Goal: Task Accomplishment & Management: Use online tool/utility

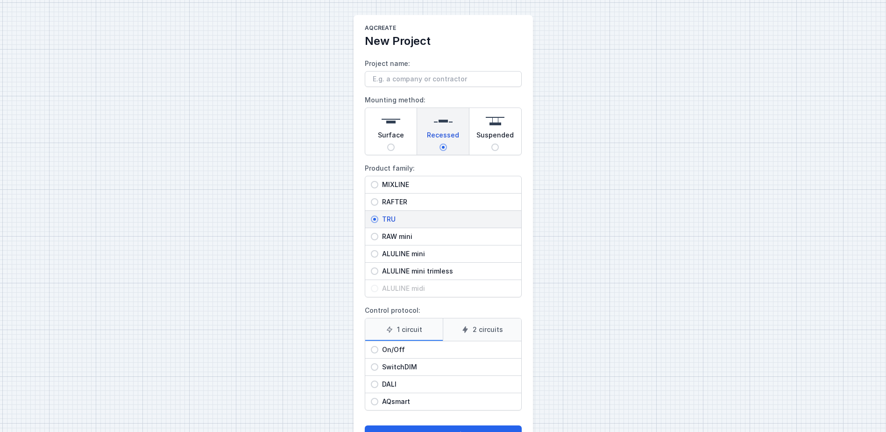
scroll to position [36, 0]
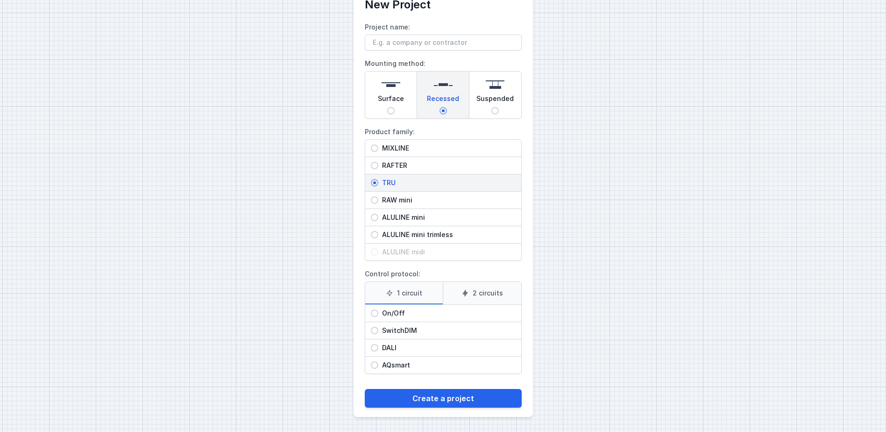
click at [402, 100] on span "Surface" at bounding box center [391, 100] width 26 height 13
click at [395, 107] on input "Surface" at bounding box center [390, 110] width 7 height 7
radio input "true"
click at [393, 146] on span "MIXLINE" at bounding box center [447, 147] width 137 height 9
click at [379, 146] on input "MIXLINE" at bounding box center [374, 147] width 7 height 7
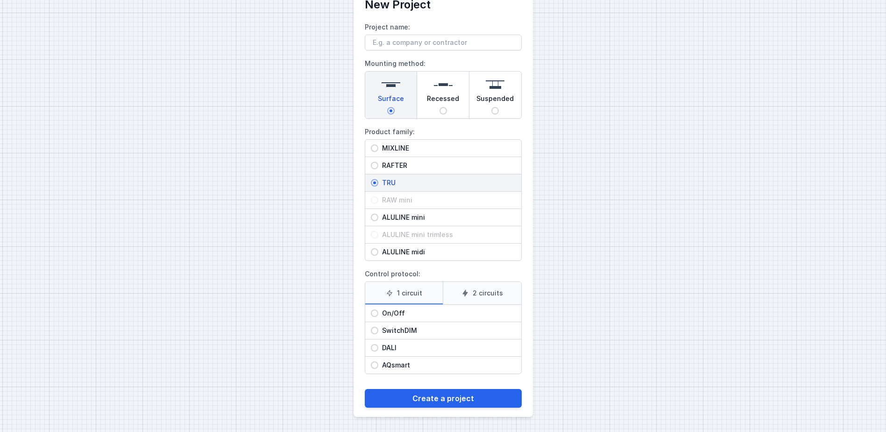
radio input "true"
click at [392, 345] on span "DALI" at bounding box center [447, 347] width 137 height 9
click at [379, 345] on input "DALI" at bounding box center [374, 347] width 7 height 7
radio input "true"
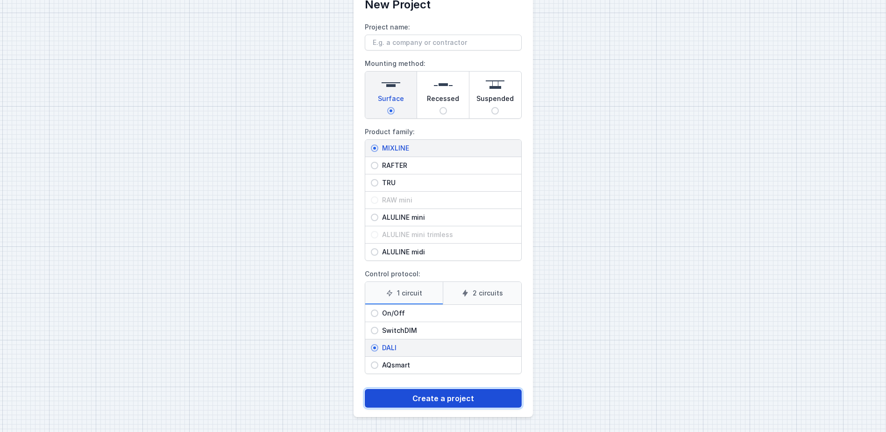
click at [450, 398] on button "Create a project" at bounding box center [443, 398] width 157 height 19
type input "Lighting emotion"
click at [463, 393] on button "Create a project" at bounding box center [443, 398] width 157 height 19
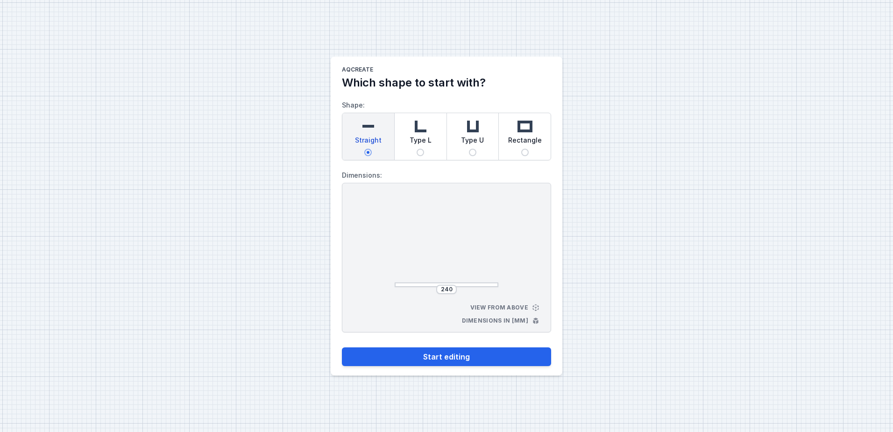
click at [510, 141] on span "Rectangle" at bounding box center [525, 142] width 34 height 13
click at [521, 149] on input "Rectangle" at bounding box center [524, 152] width 7 height 7
radio input "true"
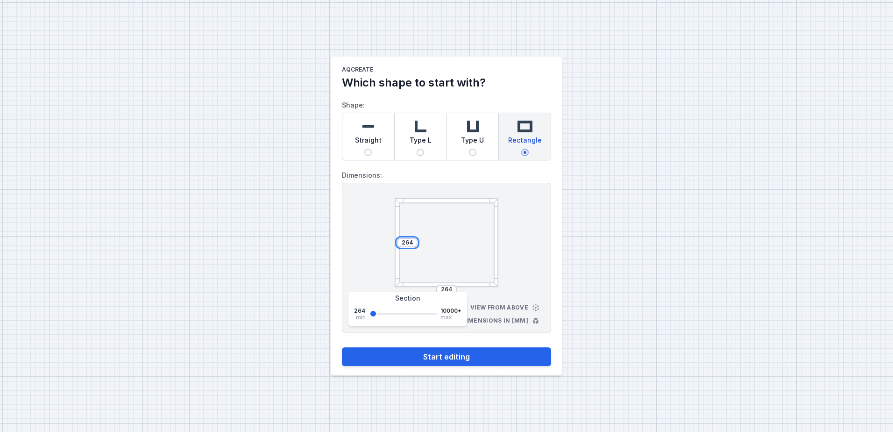
drag, startPoint x: 412, startPoint y: 242, endPoint x: 400, endPoint y: 244, distance: 11.5
click at [400, 244] on input "264" at bounding box center [407, 242] width 15 height 7
type input "800"
click at [443, 286] on input "264" at bounding box center [446, 289] width 15 height 7
drag, startPoint x: 442, startPoint y: 289, endPoint x: 454, endPoint y: 288, distance: 12.7
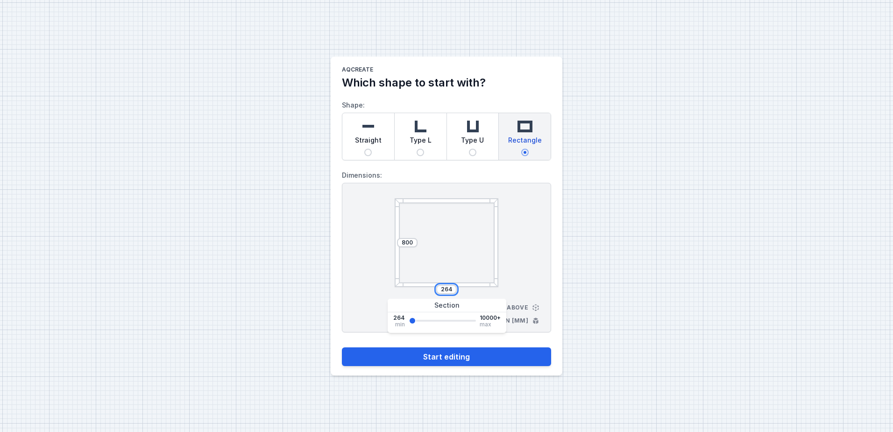
click at [454, 288] on div "264" at bounding box center [446, 289] width 21 height 9
type input "1200"
click at [534, 283] on div "800 1200 View from above Dimensions in [mm]" at bounding box center [446, 258] width 209 height 150
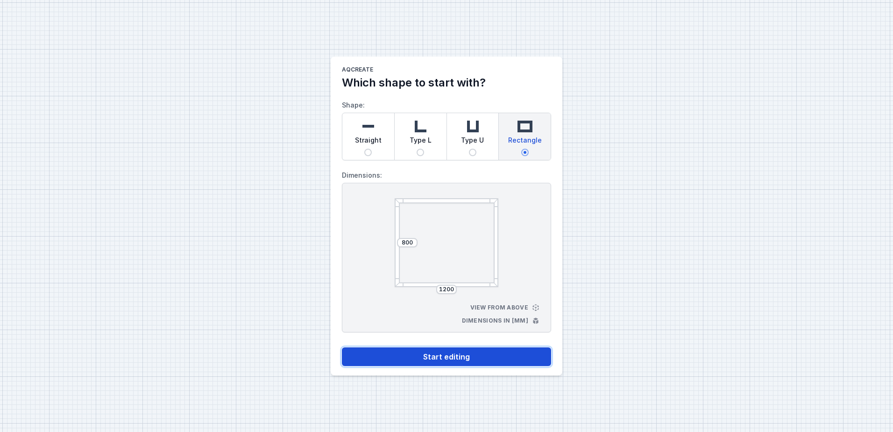
click at [461, 357] on button "Start editing" at bounding box center [446, 356] width 209 height 19
select select "4"
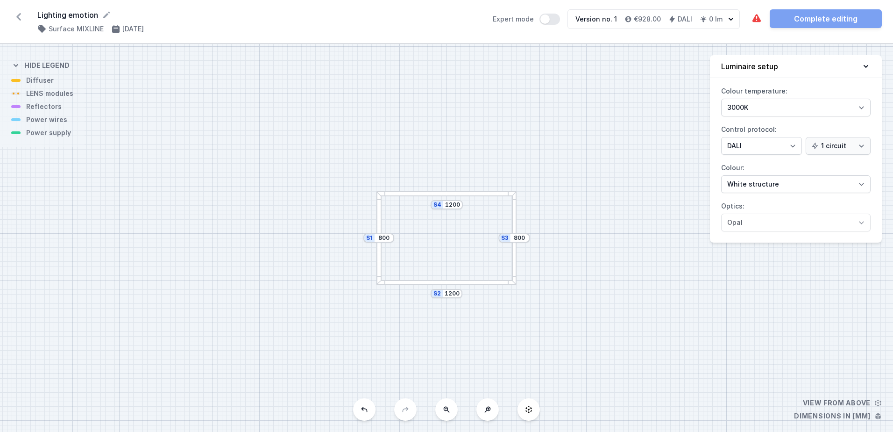
click at [49, 113] on div "S4 1200 S3 800 S2 1200 S1 800" at bounding box center [446, 238] width 893 height 388
drag, startPoint x: 49, startPoint y: 112, endPoint x: 8, endPoint y: 103, distance: 41.5
click at [8, 103] on div "S4 1200 S3 800 S2 1200 S1 800" at bounding box center [446, 238] width 893 height 388
click at [488, 417] on button at bounding box center [488, 409] width 22 height 22
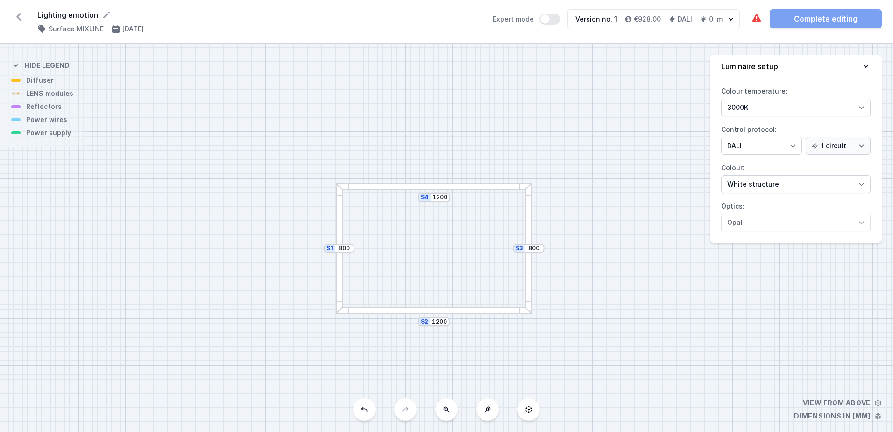
click at [488, 417] on button at bounding box center [488, 409] width 22 height 22
click at [490, 414] on button at bounding box center [488, 409] width 22 height 22
drag, startPoint x: 319, startPoint y: 373, endPoint x: 264, endPoint y: 318, distance: 77.7
click at [264, 318] on div "S4 1200 S3 800 S2 1200 S1 800" at bounding box center [446, 238] width 893 height 388
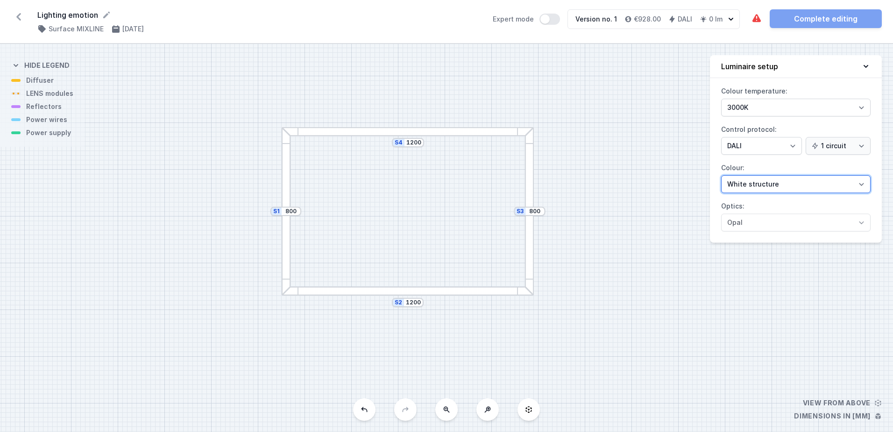
click at [813, 188] on select "White structure Black structure Gold structure Copper Gray Another colour (from…" at bounding box center [796, 184] width 150 height 18
click at [721, 175] on select "White structure Black structure Gold structure Copper Gray Another colour (from…" at bounding box center [796, 184] width 150 height 18
click at [149, 149] on div "S4 1200 S3 800 S2 1200 S1 800" at bounding box center [446, 238] width 893 height 388
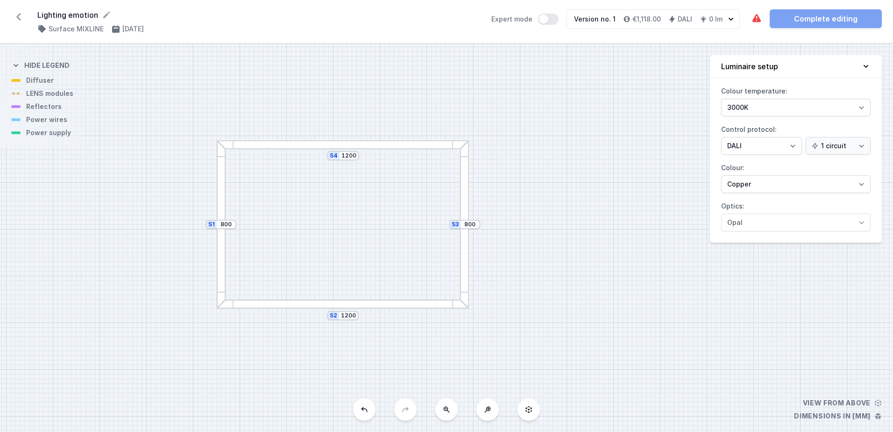
drag, startPoint x: 50, startPoint y: 137, endPoint x: 0, endPoint y: 152, distance: 52.1
click at [0, 152] on html "Lighting emotion ( 11322 /v 1 ) Surface MIXLINE [DATE] Expert mode Version no. …" at bounding box center [446, 216] width 893 height 432
drag, startPoint x: 40, startPoint y: 136, endPoint x: 63, endPoint y: 133, distance: 23.5
click at [63, 133] on div "S4 1200 S3 800 S2 1200 S1 800" at bounding box center [446, 238] width 893 height 388
click at [536, 413] on button at bounding box center [529, 409] width 22 height 22
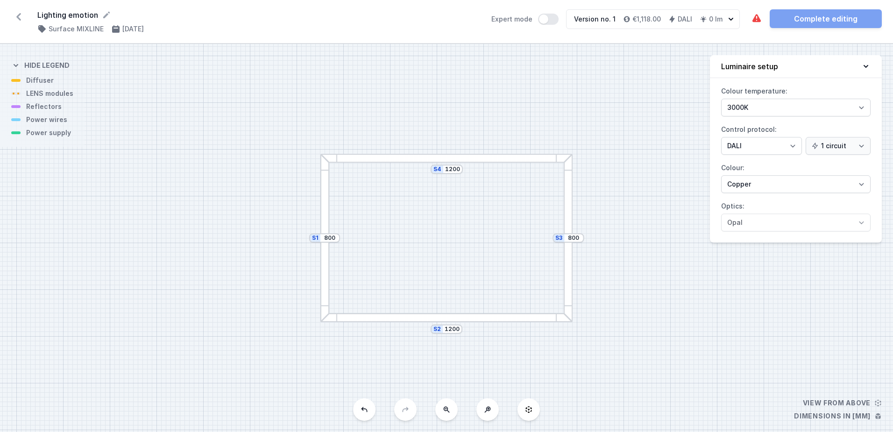
click at [536, 413] on button at bounding box center [529, 409] width 22 height 22
click at [52, 65] on h4 "Hide legend" at bounding box center [46, 65] width 45 height 9
click at [52, 65] on h4 "Show legend" at bounding box center [49, 65] width 51 height 9
click at [548, 21] on button "Expert mode" at bounding box center [548, 19] width 21 height 11
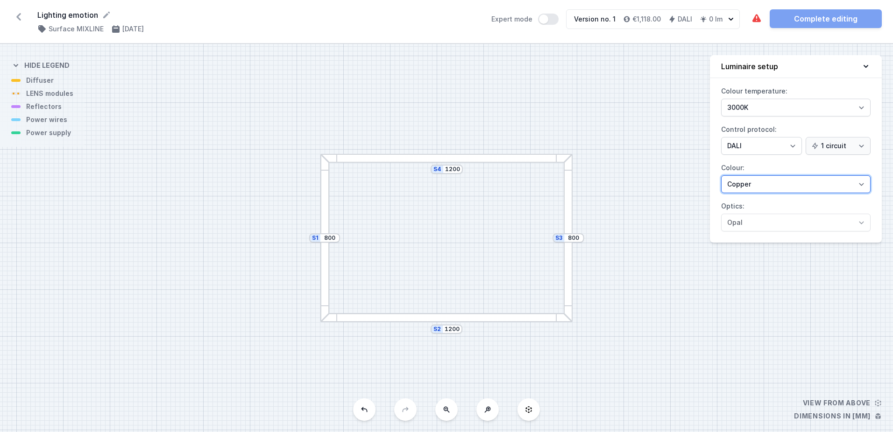
click at [853, 187] on select "White structure Black structure Gold structure Copper Gray Another colour (from…" at bounding box center [796, 184] width 150 height 18
select select "3"
click at [721, 175] on select "White structure Black structure Gold structure Copper Gray Another colour (from…" at bounding box center [796, 184] width 150 height 18
click at [809, 207] on label "Optics: Opal" at bounding box center [796, 215] width 150 height 33
click at [860, 67] on button "Luminaire setup" at bounding box center [796, 66] width 172 height 23
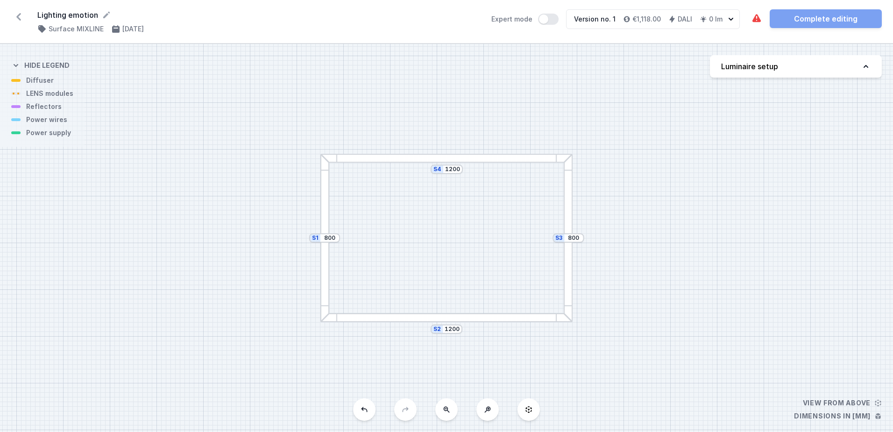
click at [862, 66] on icon at bounding box center [866, 66] width 9 height 9
select select "4"
select select "3"
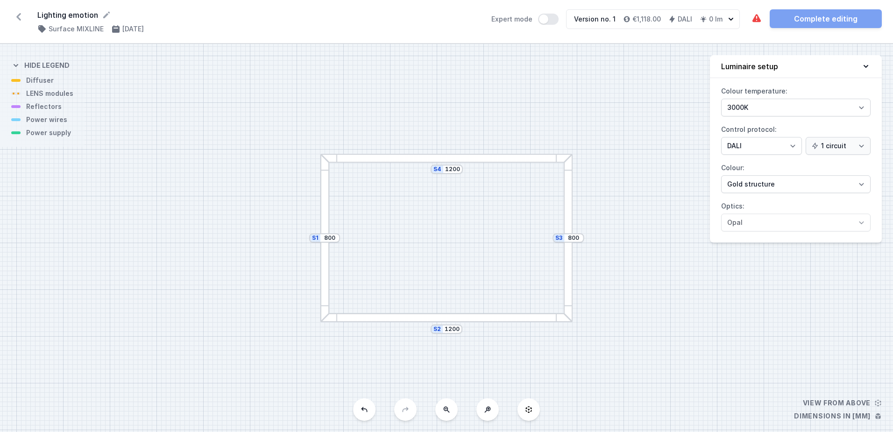
click at [862, 66] on icon at bounding box center [866, 66] width 9 height 9
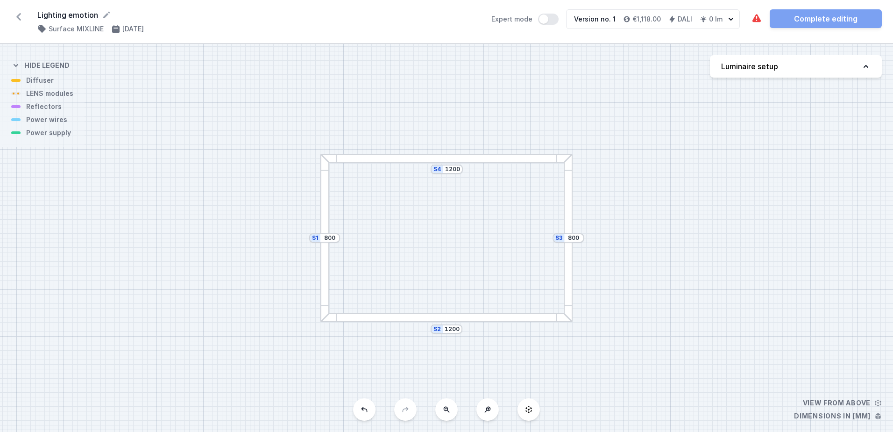
click at [790, 64] on button "Luminaire setup" at bounding box center [796, 66] width 172 height 22
select select "4"
select select "3"
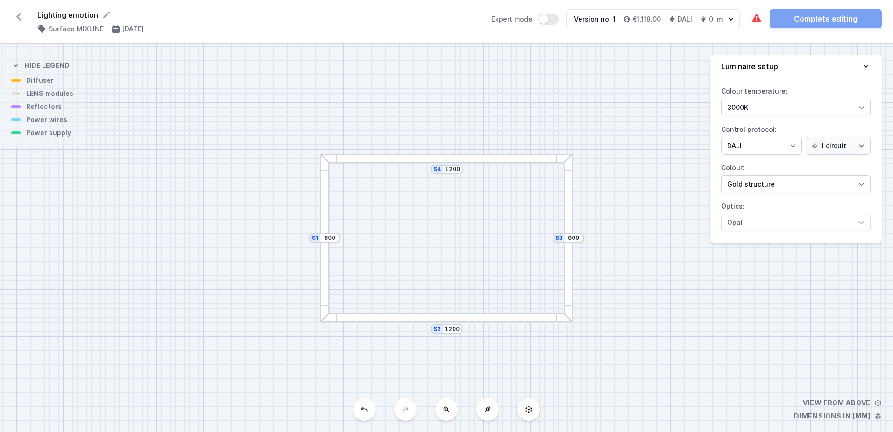
click at [869, 65] on icon at bounding box center [866, 66] width 9 height 9
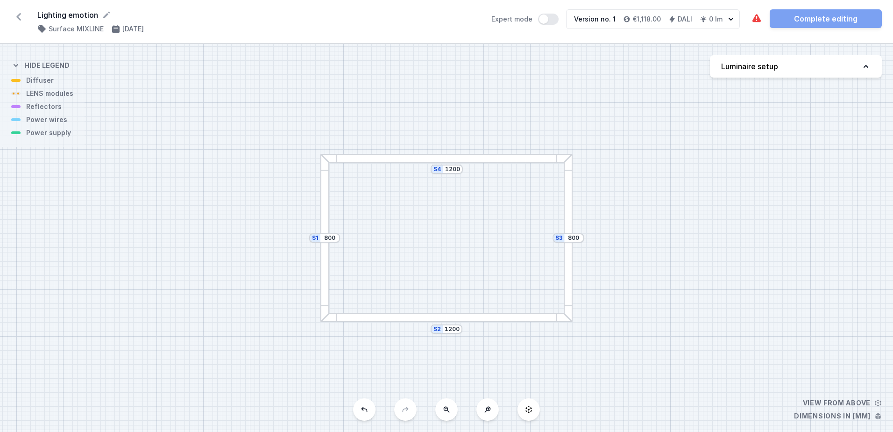
drag, startPoint x: 596, startPoint y: 214, endPoint x: 571, endPoint y: 217, distance: 25.3
click at [571, 217] on div at bounding box center [568, 238] width 9 height 168
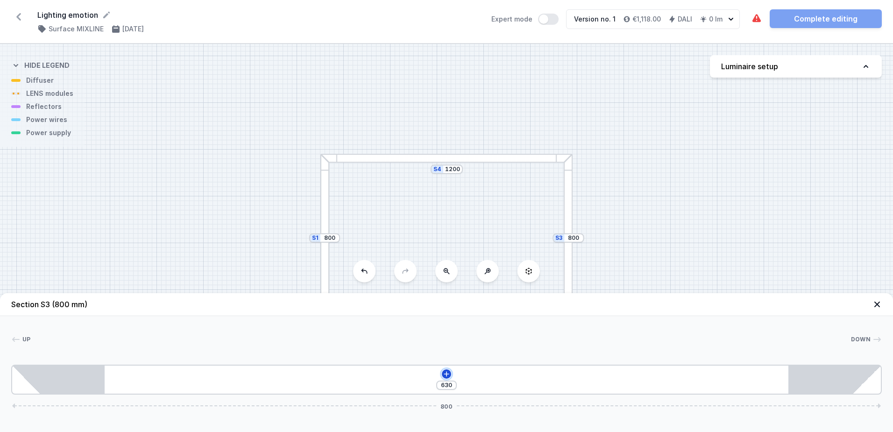
click at [448, 377] on icon at bounding box center [446, 373] width 7 height 7
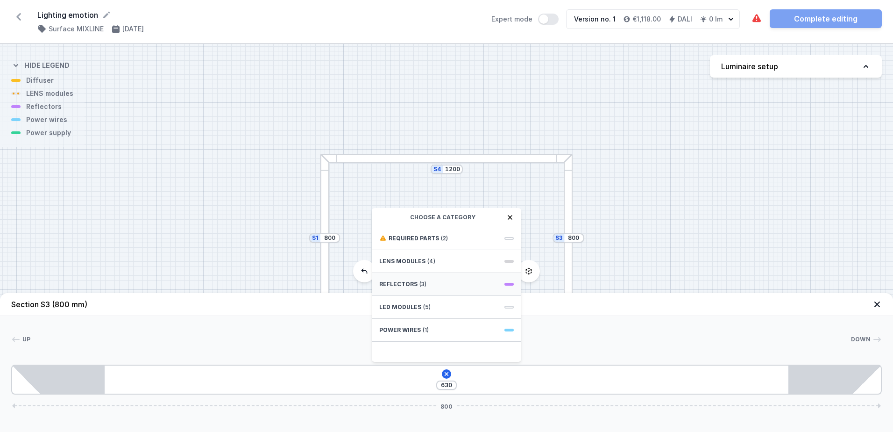
click at [420, 285] on span "(3)" at bounding box center [423, 283] width 7 height 7
click at [414, 257] on span "PET next module 35°" at bounding box center [446, 258] width 135 height 9
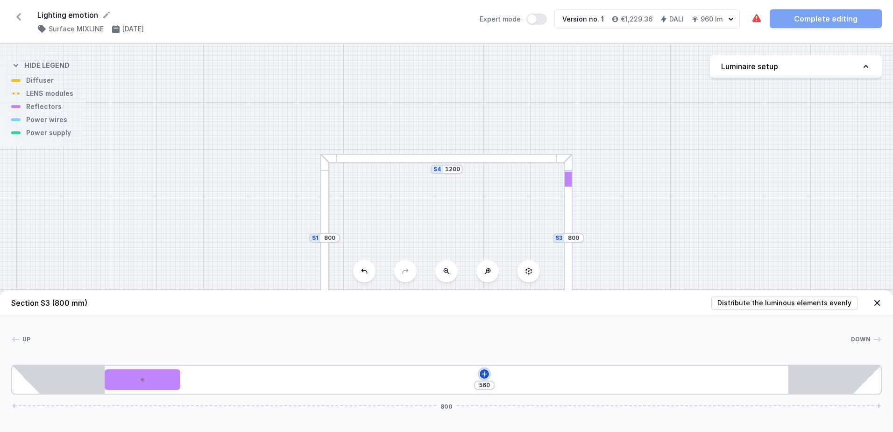
click at [484, 373] on icon at bounding box center [484, 373] width 7 height 7
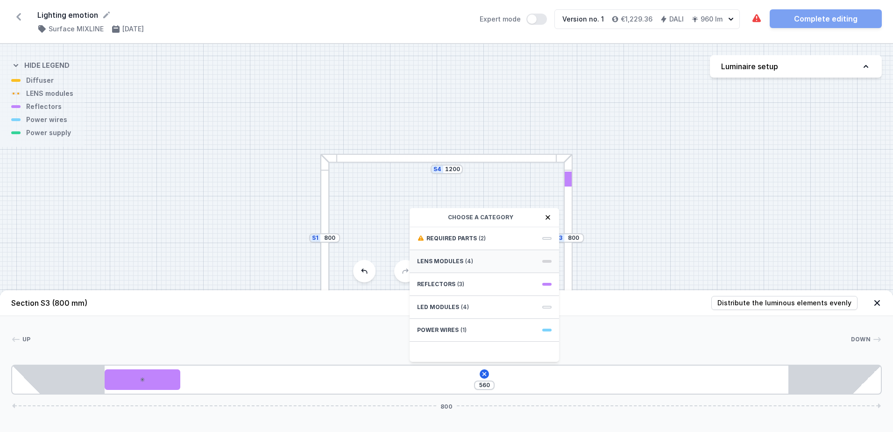
click at [445, 262] on span "LENS modules" at bounding box center [440, 260] width 46 height 7
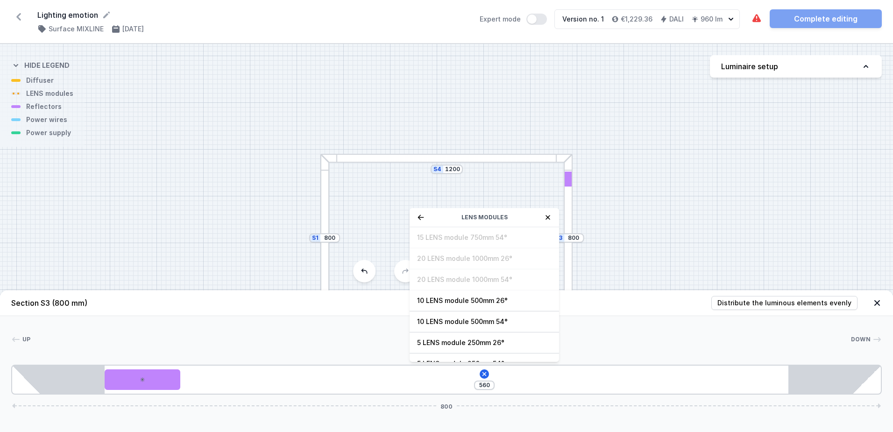
click at [426, 219] on div "LENS modules" at bounding box center [485, 217] width 150 height 19
click at [419, 220] on icon at bounding box center [420, 217] width 7 height 7
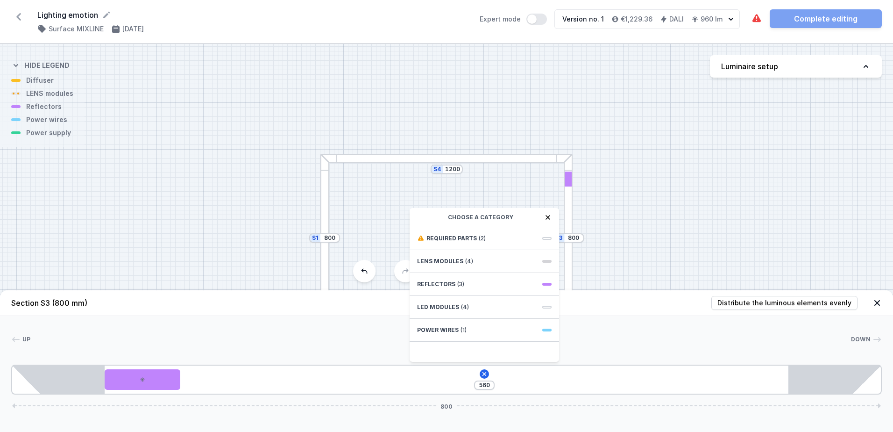
scroll to position [0, 0]
click at [445, 283] on span "Reflectors" at bounding box center [436, 283] width 38 height 7
click at [450, 260] on span "PET next module 35°" at bounding box center [484, 258] width 135 height 9
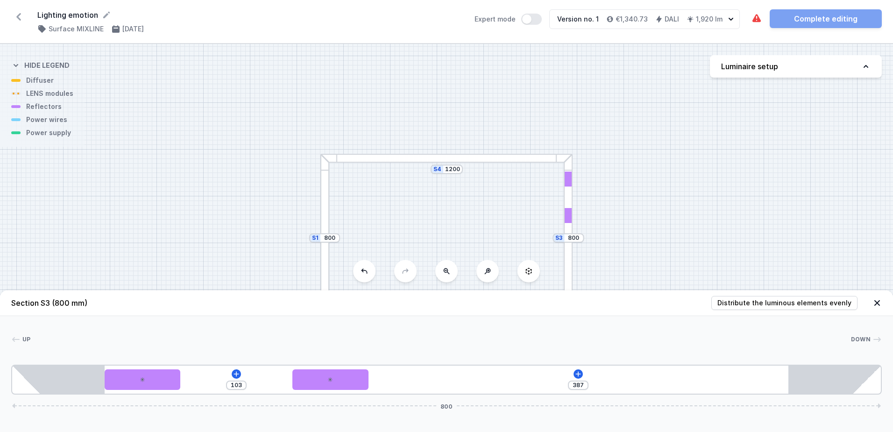
type input "356"
type input "134"
type input "325"
type input "165"
type input "281"
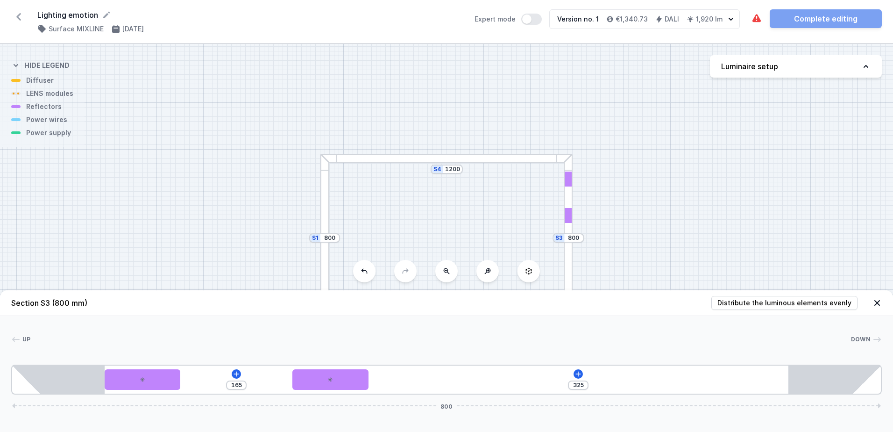
type input "209"
type input "250"
type input "240"
type input "224"
type input "266"
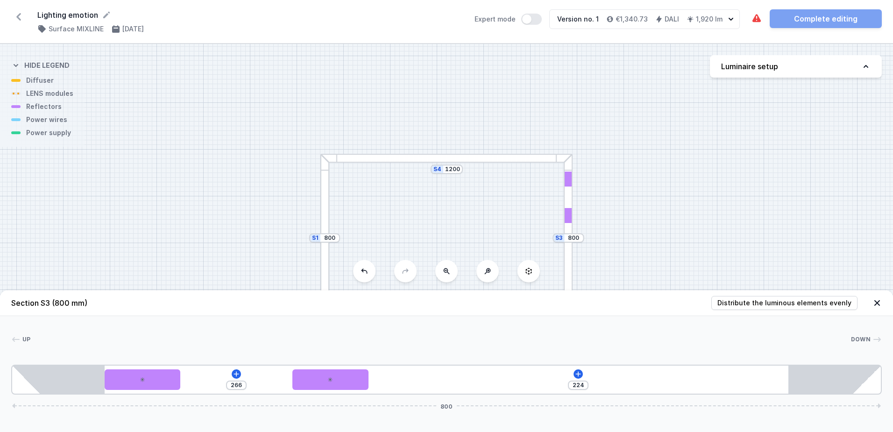
type input "199"
type input "291"
type input "181"
type input "309"
type input "170"
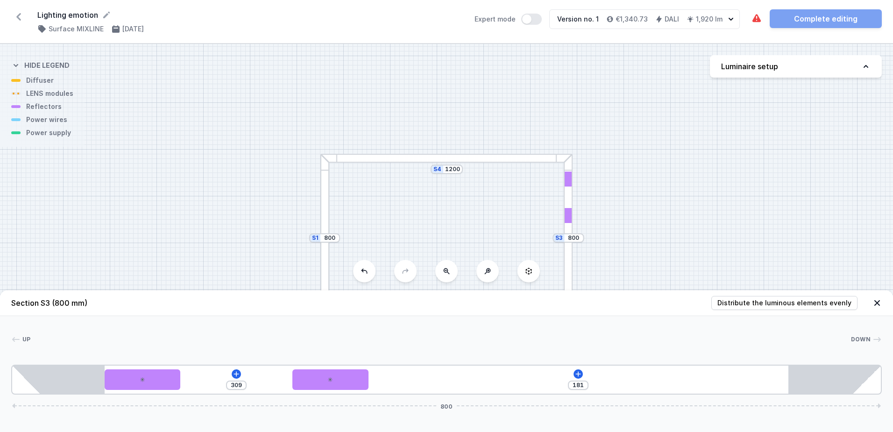
type input "320"
type input "156"
type input "334"
type input "148"
type input "342"
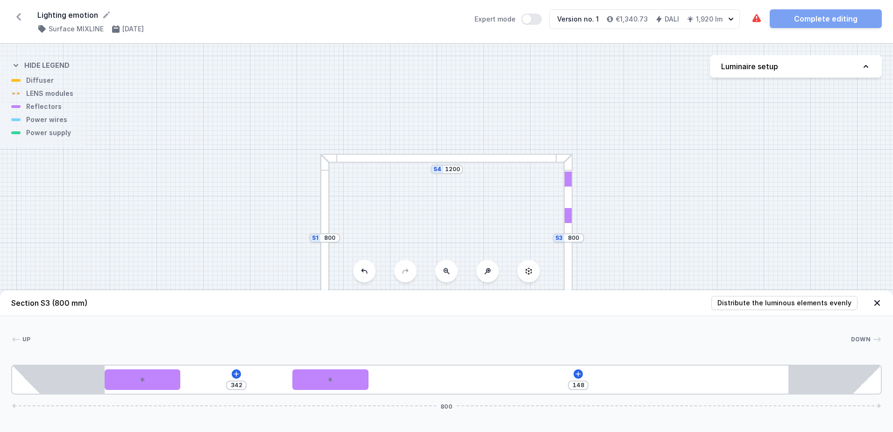
type input "140"
type input "350"
type input "132"
type input "358"
type input "124"
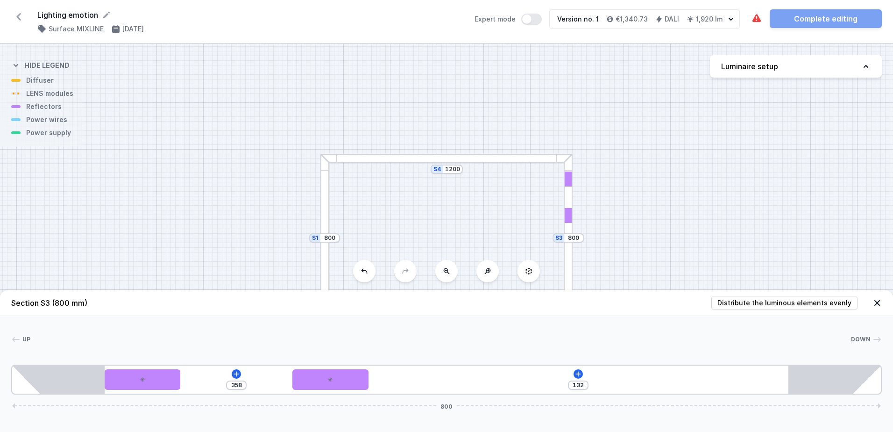
type input "366"
type input "111"
type input "379"
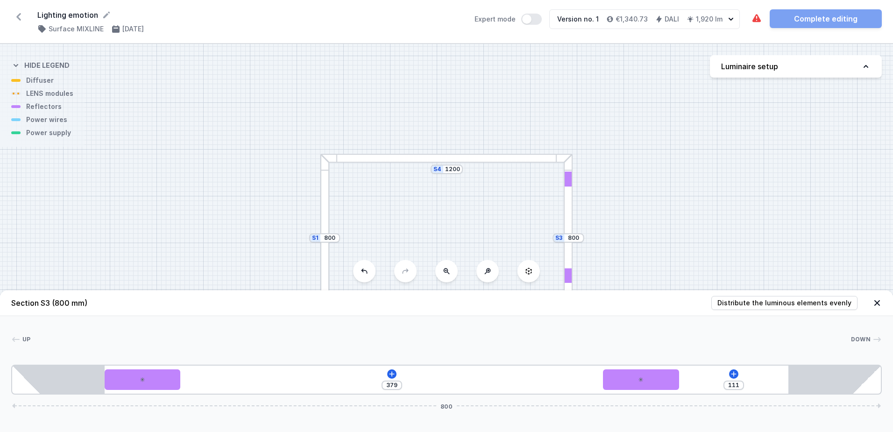
type input "101"
type input "389"
type input "91"
type input "399"
type input "83"
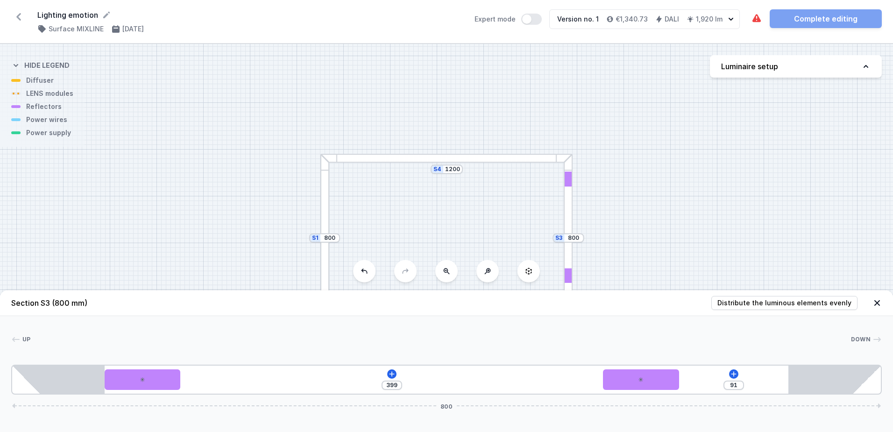
type input "407"
type input "77"
type input "413"
type input "66"
type input "424"
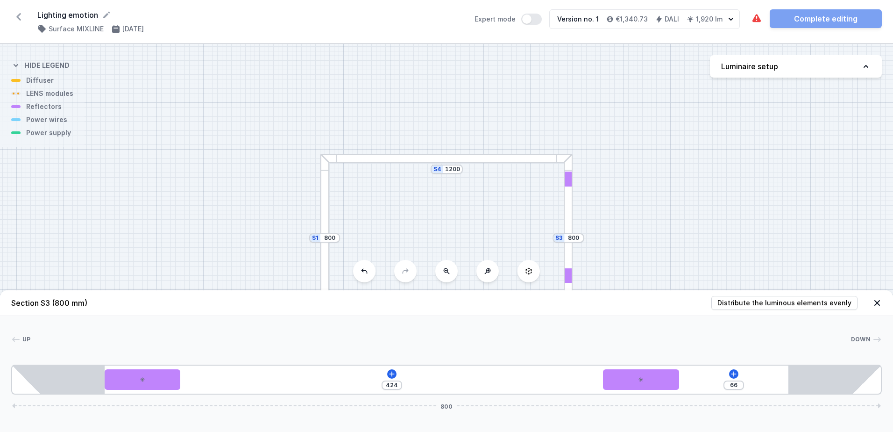
type input "62"
type input "428"
type input "60"
type input "430"
type input "59"
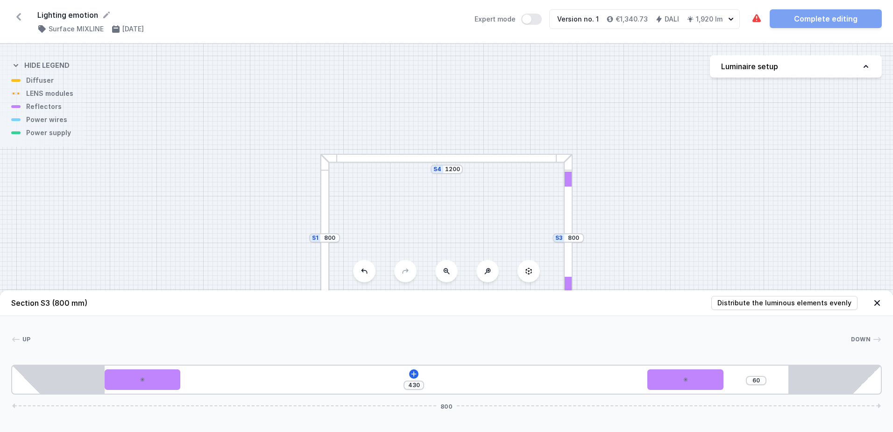
type input "431"
type input "53"
type input "437"
type input "46"
type input "444"
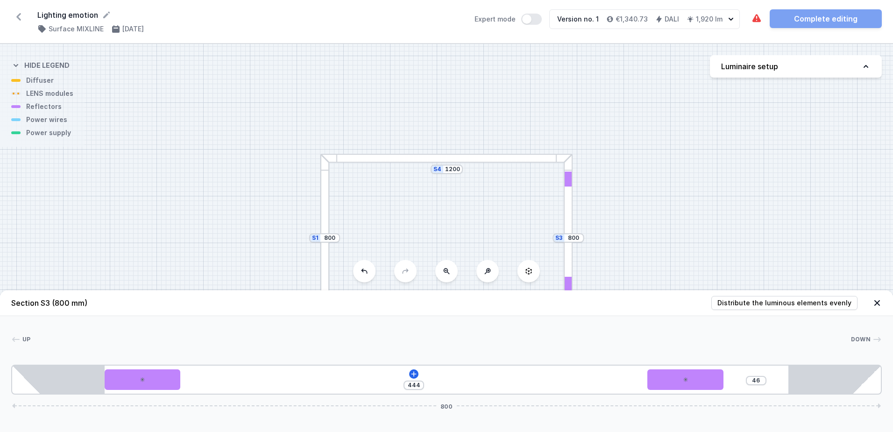
type input "38"
type input "452"
type input "34"
type input "456"
type input "31"
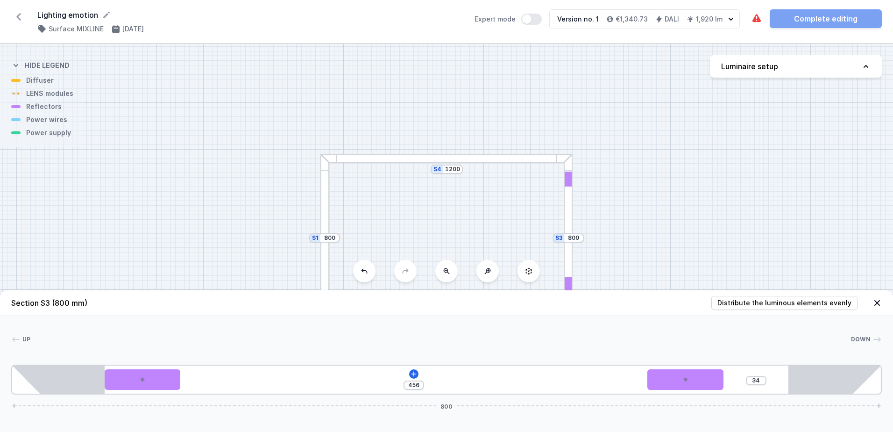
type input "459"
type input "32"
type input "458"
type input "33"
type input "457"
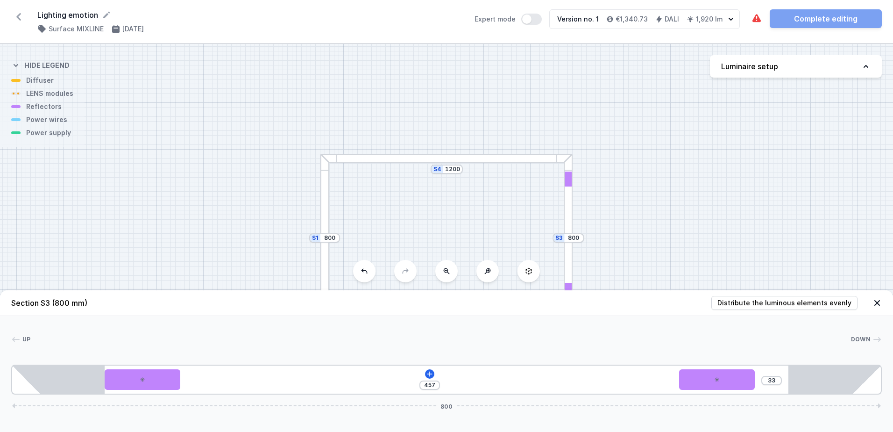
type input "35"
type input "455"
type input "33"
type input "457"
type input "31"
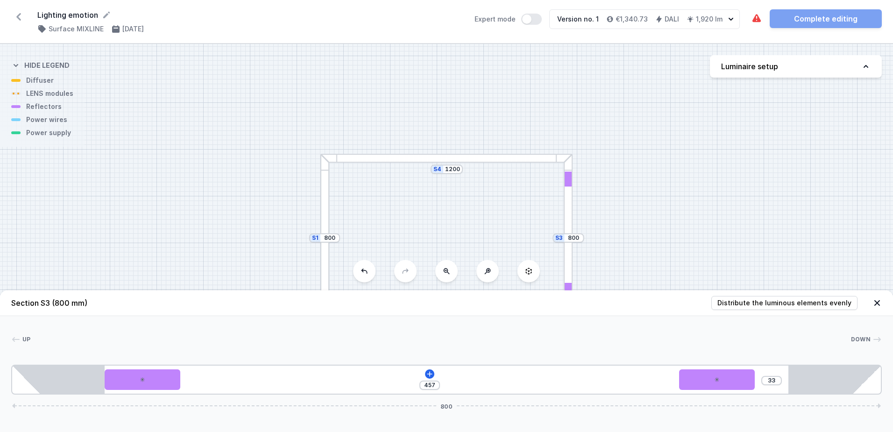
type input "459"
type input "29"
type input "461"
type input "28"
type input "462"
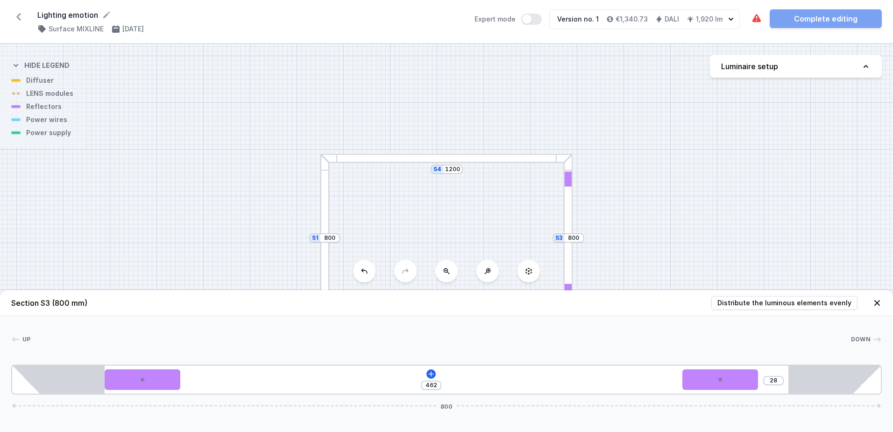
type input "27"
type input "463"
type input "25"
type input "465"
type input "23"
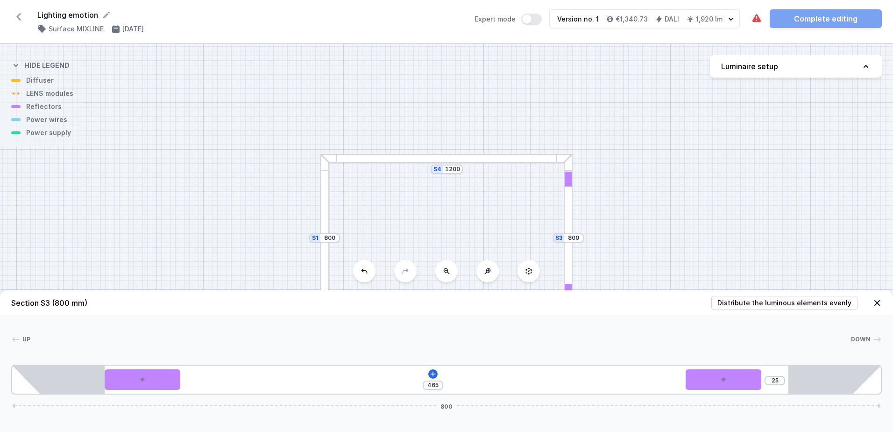
type input "467"
type input "22"
drag, startPoint x: 231, startPoint y: 382, endPoint x: 769, endPoint y: 364, distance: 538.6
click at [769, 364] on div "Up Down 1 2 2 1 490 800 85 70 490 70 85 85 630 85 800" at bounding box center [446, 355] width 893 height 79
click at [448, 372] on icon at bounding box center [446, 373] width 7 height 7
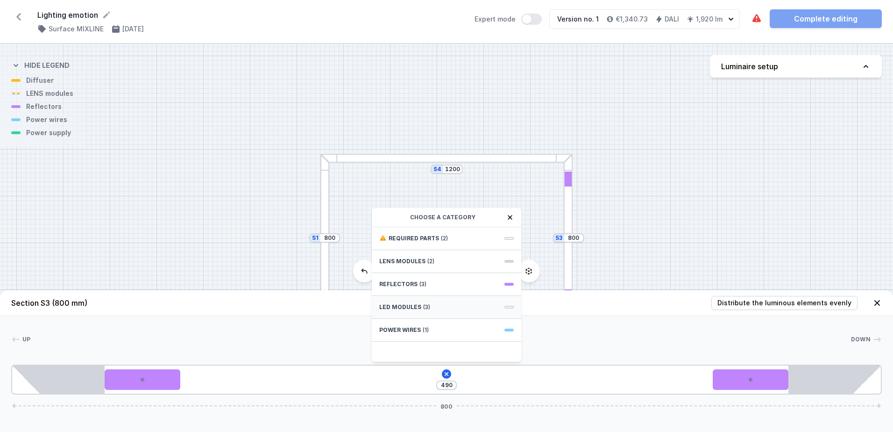
click at [419, 308] on span "LED modules" at bounding box center [400, 306] width 42 height 7
click at [381, 217] on icon at bounding box center [383, 216] width 6 height 5
click at [421, 257] on span "LENS modules" at bounding box center [402, 260] width 46 height 7
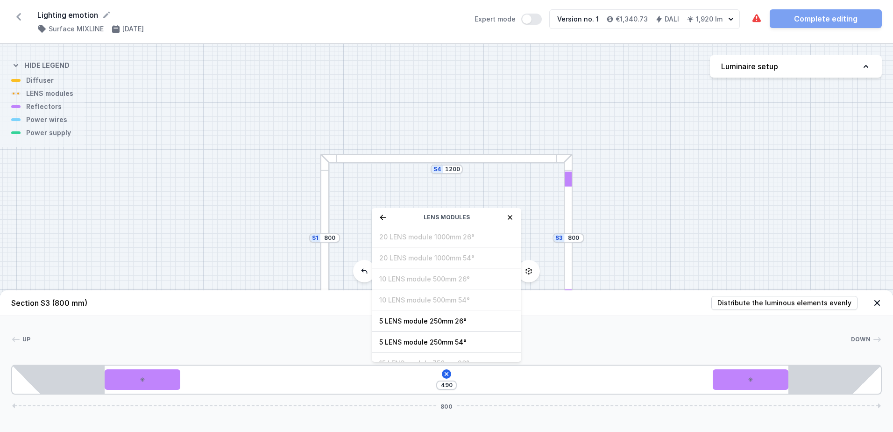
scroll to position [34, 0]
click at [432, 307] on span "5 LENS module 250mm 26°" at bounding box center [446, 308] width 135 height 9
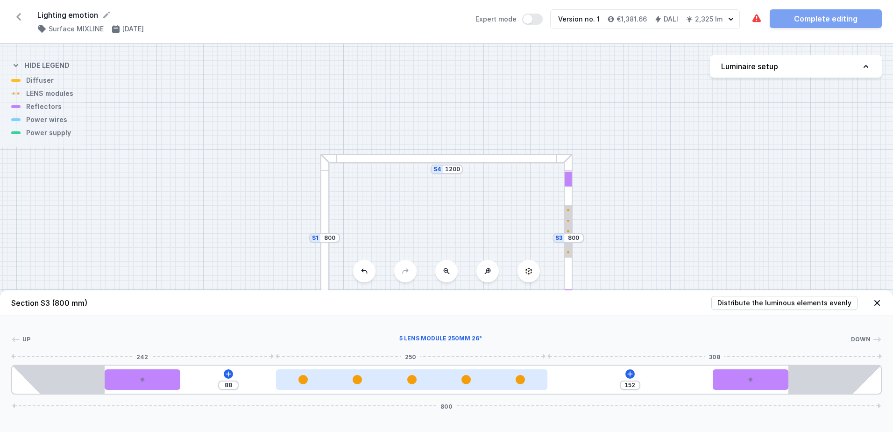
type input "150"
type input "90"
type input "149"
type input "91"
type input "148"
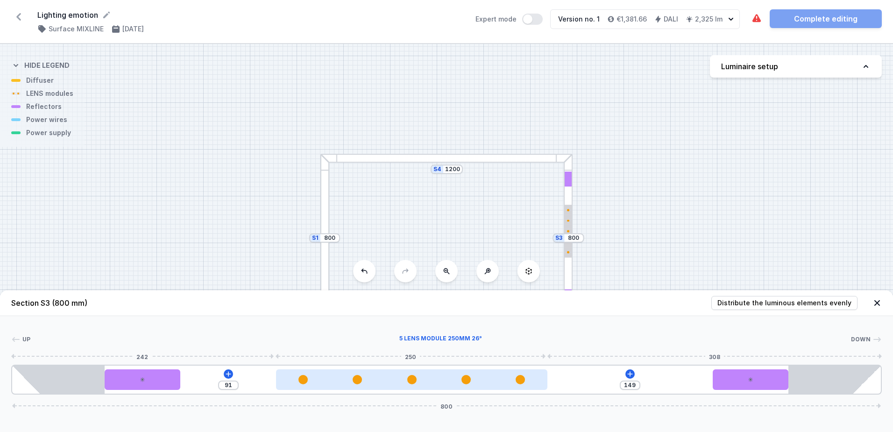
type input "92"
type input "147"
type input "93"
type input "144"
type input "96"
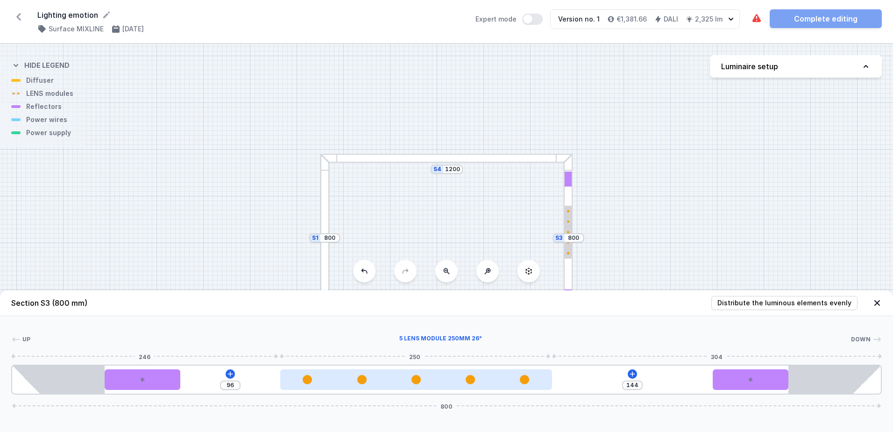
type input "143"
type input "97"
type input "142"
type input "98"
type input "141"
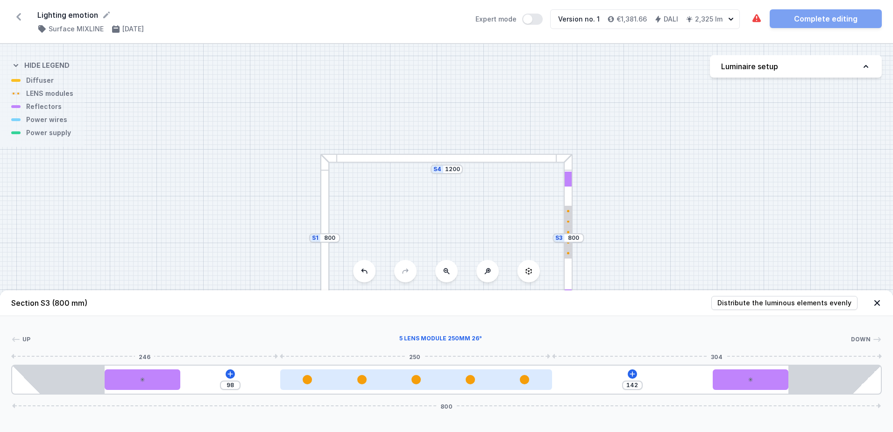
type input "99"
type input "140"
type input "100"
type input "134"
type input "106"
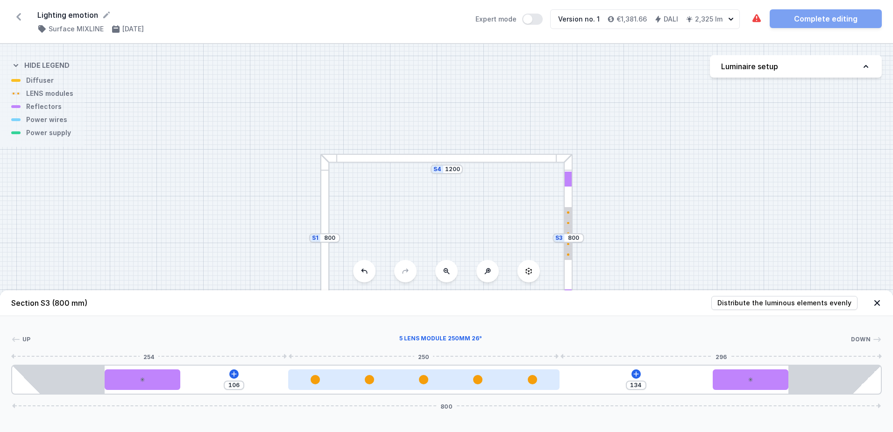
type input "130"
type input "110"
type input "124"
type input "116"
type input "118"
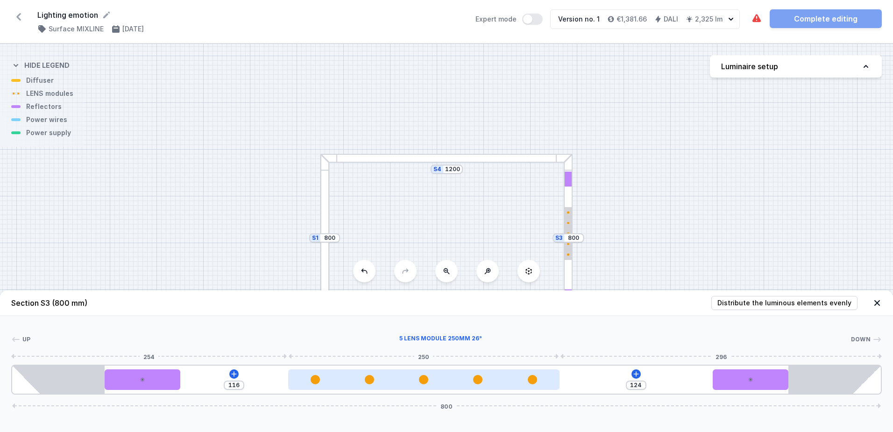
type input "122"
type input "113"
type input "127"
type input "110"
type input "130"
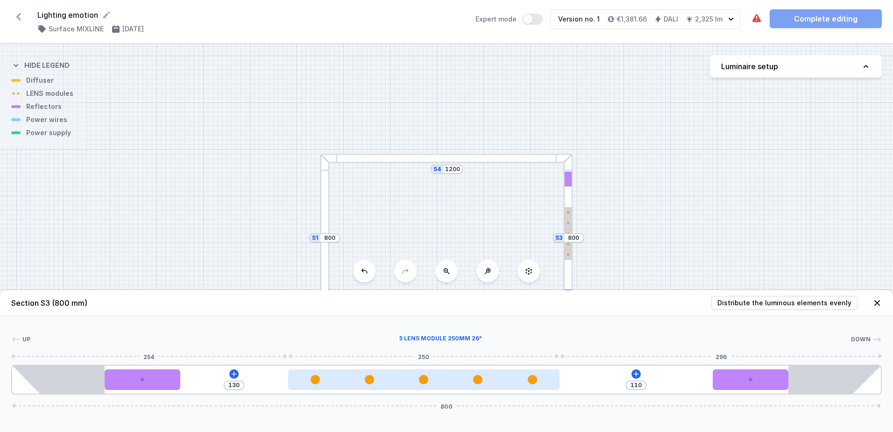
type input "109"
type input "131"
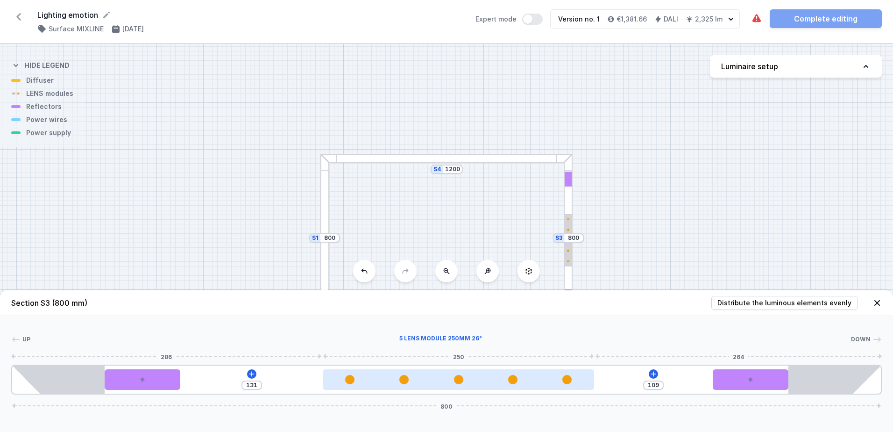
type input "110"
type input "130"
type input "111"
type input "129"
type input "113"
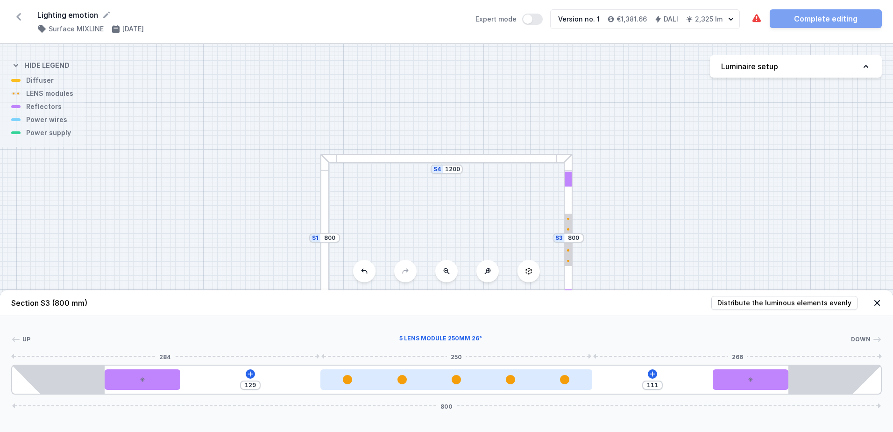
type input "127"
type input "114"
type input "126"
type input "115"
type input "125"
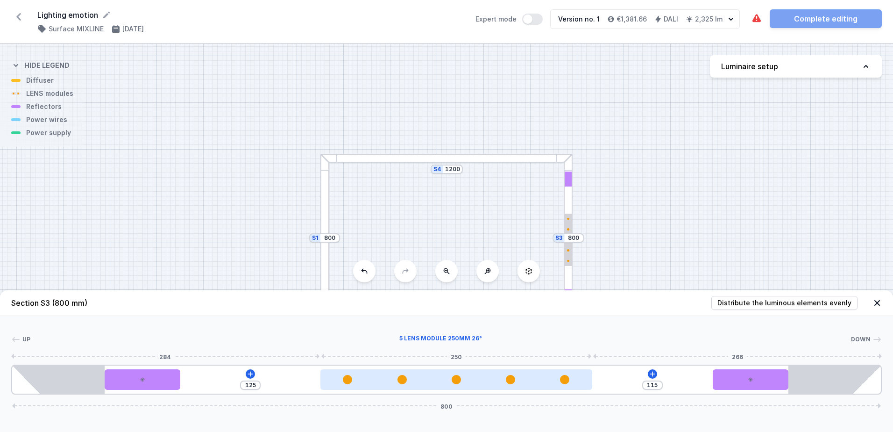
type input "116"
type input "124"
type input "118"
type input "122"
type input "119"
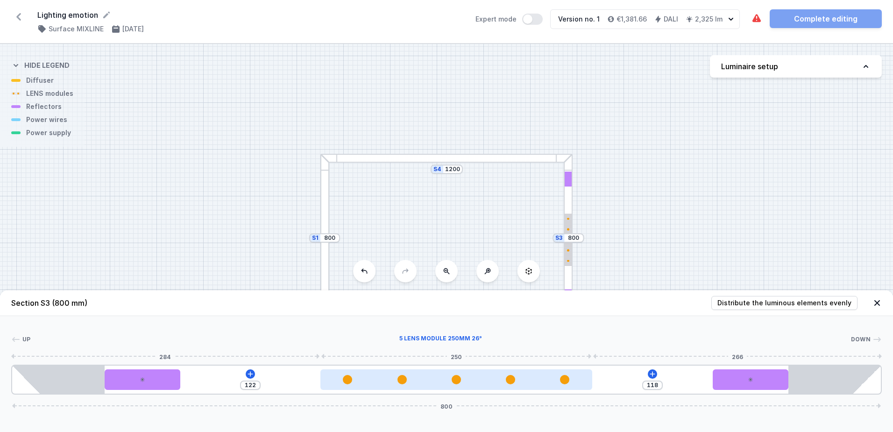
type input "121"
type input "120"
type input "122"
type input "118"
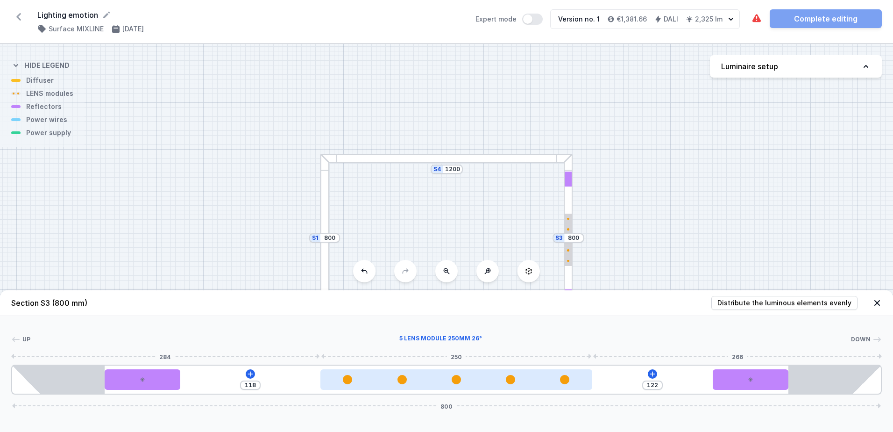
type input "123"
type input "117"
type input "124"
type input "116"
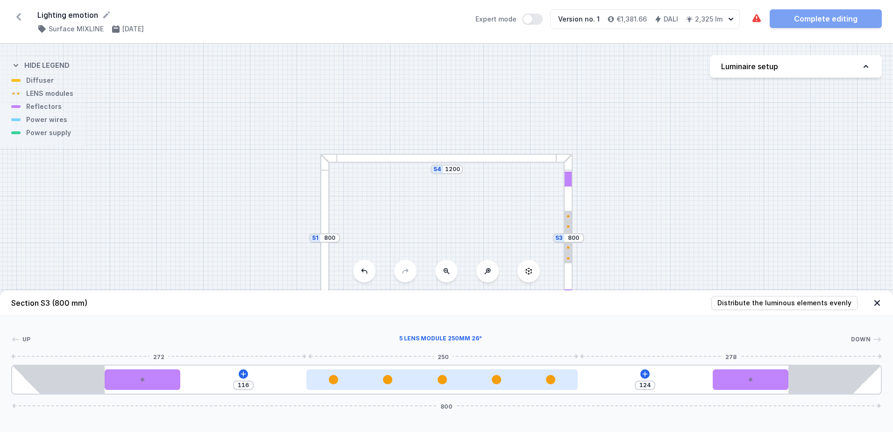
drag, startPoint x: 386, startPoint y: 382, endPoint x: 500, endPoint y: 382, distance: 114.5
click at [500, 382] on div at bounding box center [442, 379] width 271 height 9
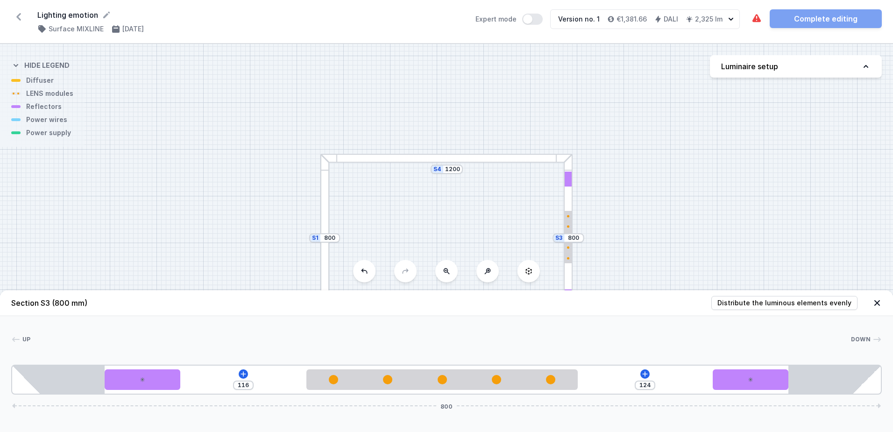
click at [462, 162] on div at bounding box center [447, 158] width 252 height 9
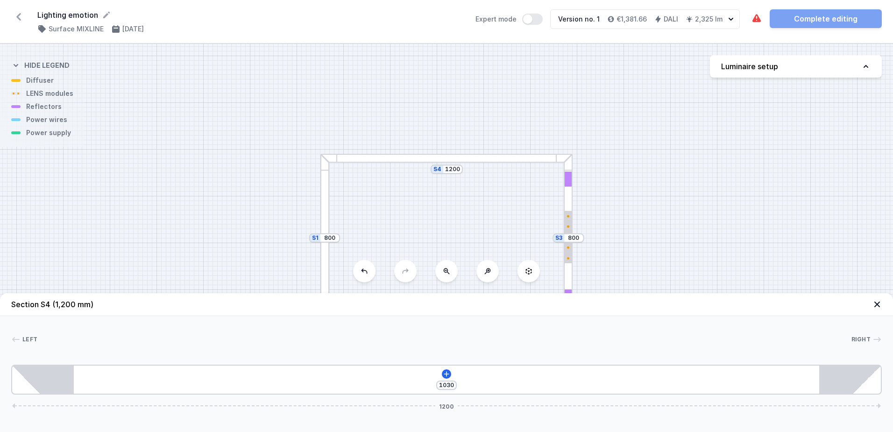
click at [461, 160] on div at bounding box center [447, 158] width 252 height 9
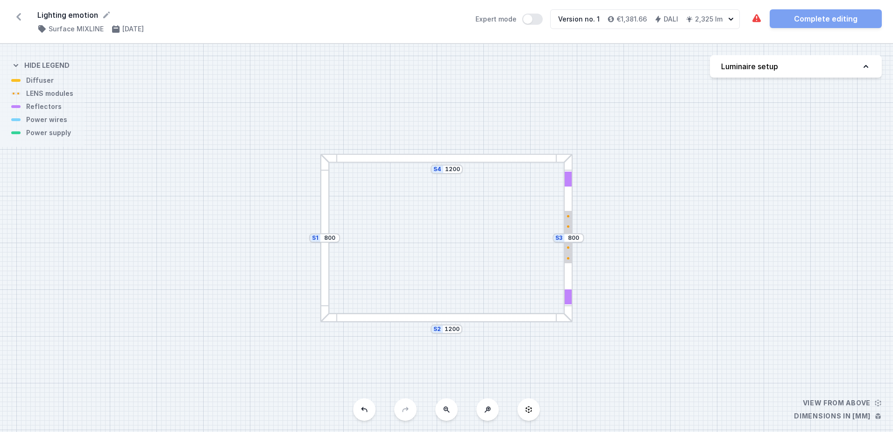
click at [449, 320] on div at bounding box center [447, 317] width 252 height 9
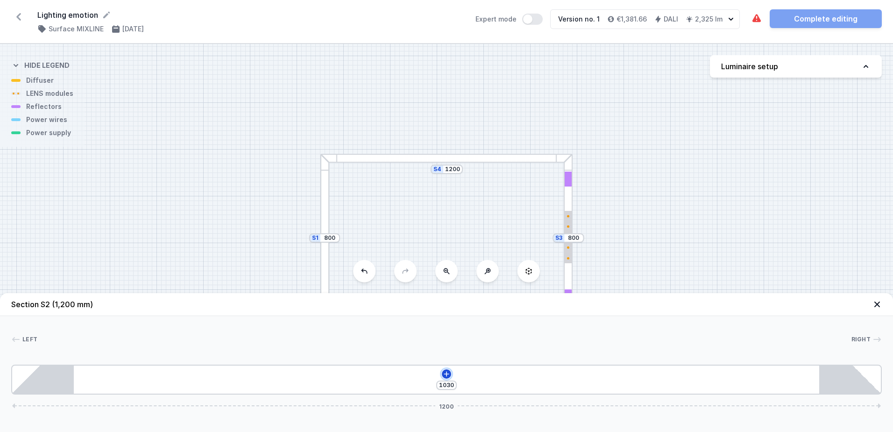
click at [450, 373] on icon at bounding box center [446, 373] width 7 height 7
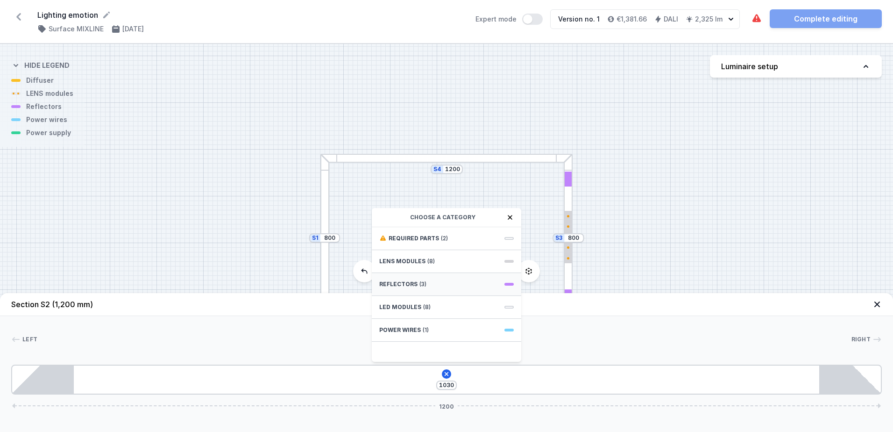
click at [415, 286] on span "Reflectors" at bounding box center [398, 283] width 38 height 7
click at [418, 260] on span "PET next module 35°" at bounding box center [446, 258] width 135 height 9
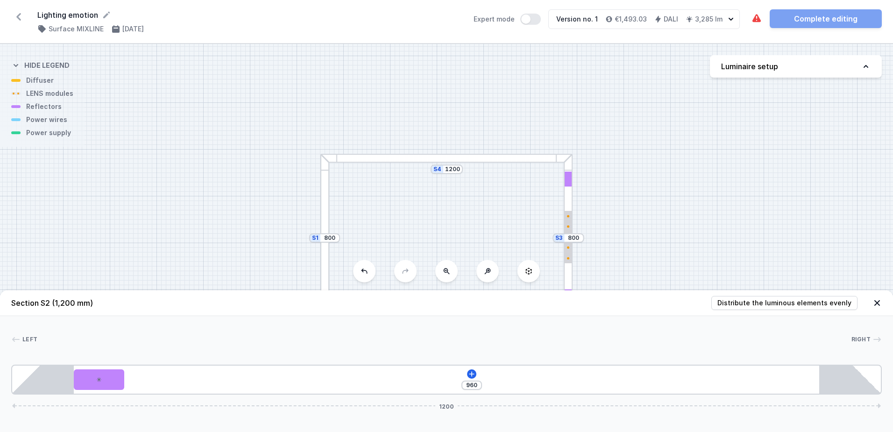
drag, startPoint x: 120, startPoint y: 390, endPoint x: 193, endPoint y: 393, distance: 73.5
click at [193, 393] on div "960 1200" at bounding box center [446, 379] width 871 height 30
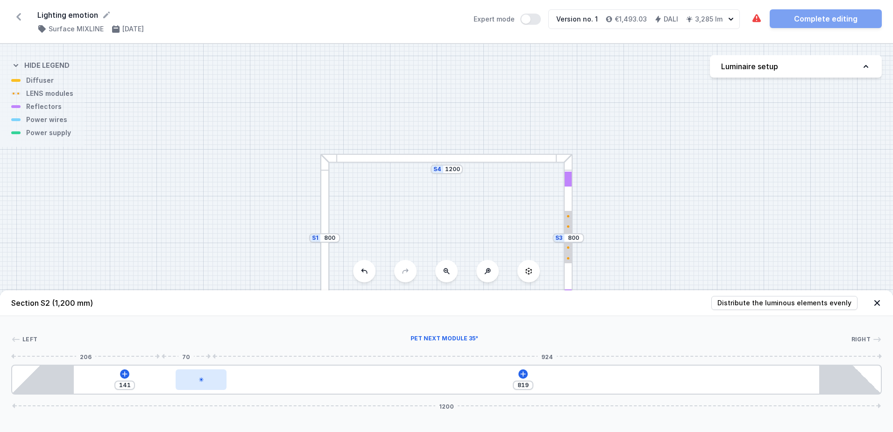
type input "801"
type input "159"
type input "786"
type input "174"
type input "780"
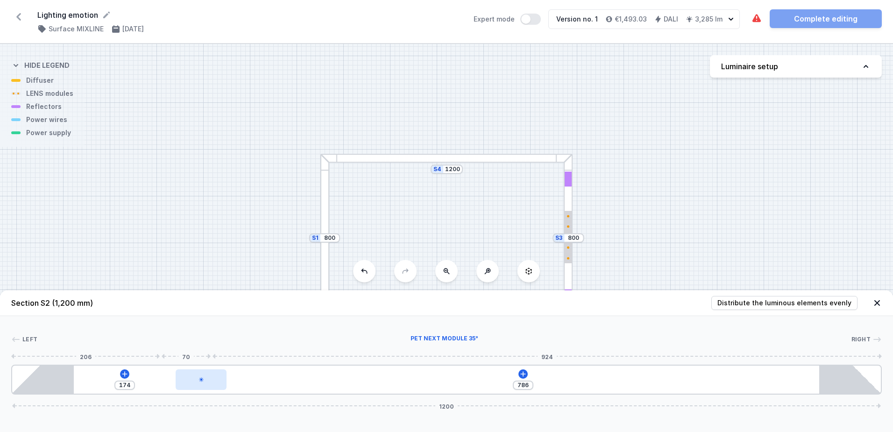
type input "180"
type input "779"
type input "181"
type input "782"
type input "178"
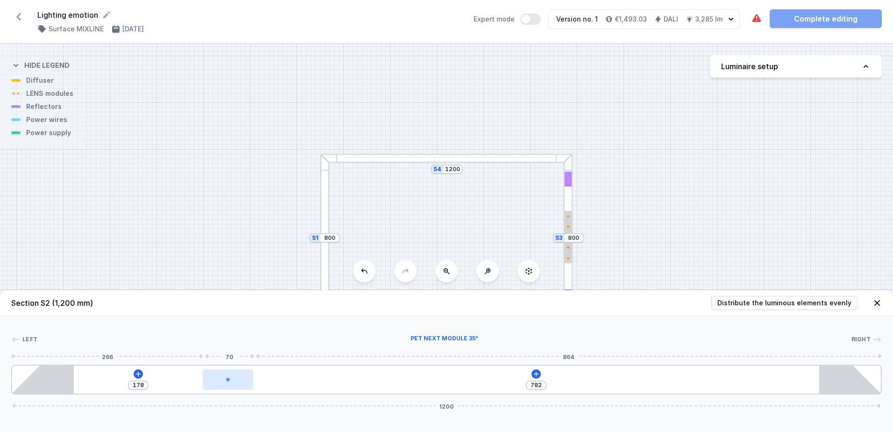
type input "783"
type input "177"
type input "785"
type input "175"
type input "786"
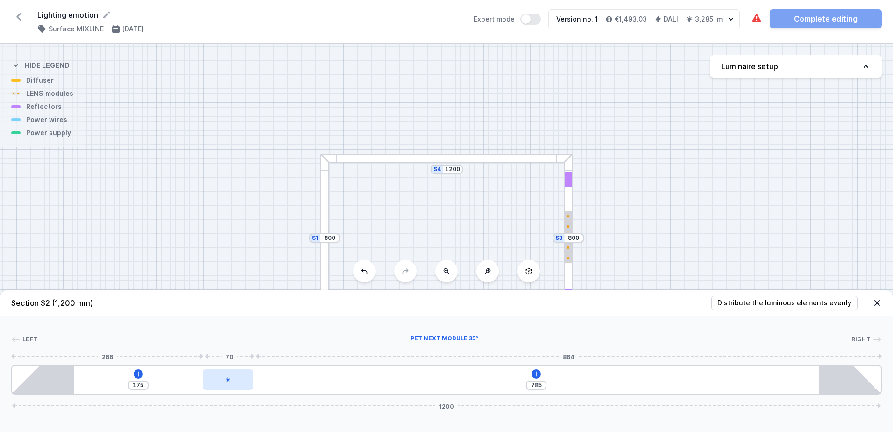
type input "174"
type input "789"
type input "171"
type input "793"
type input "167"
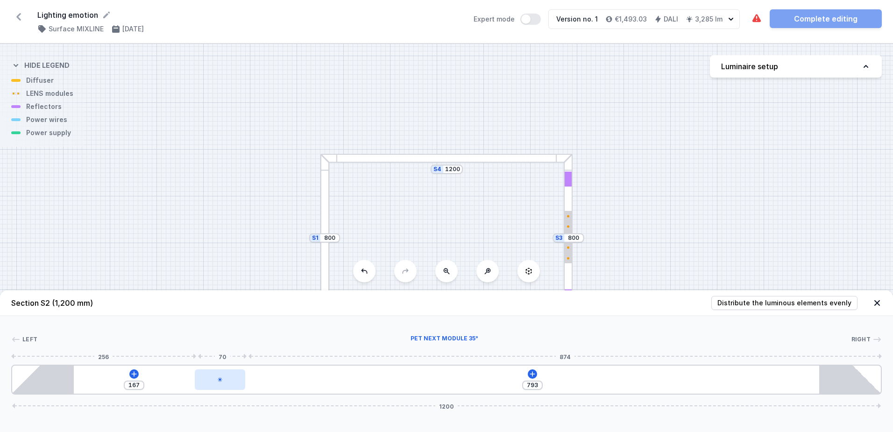
type input "794"
type input "166"
type input "795"
type input "165"
type input "796"
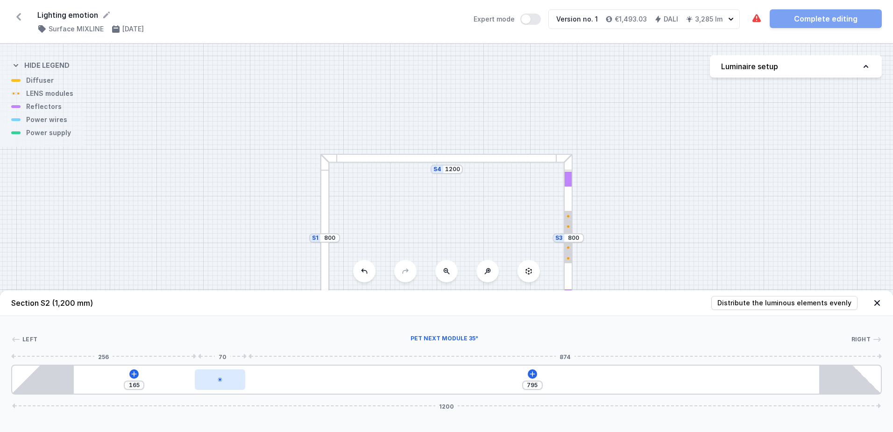
type input "164"
type input "799"
type input "161"
type input "803"
type input "157"
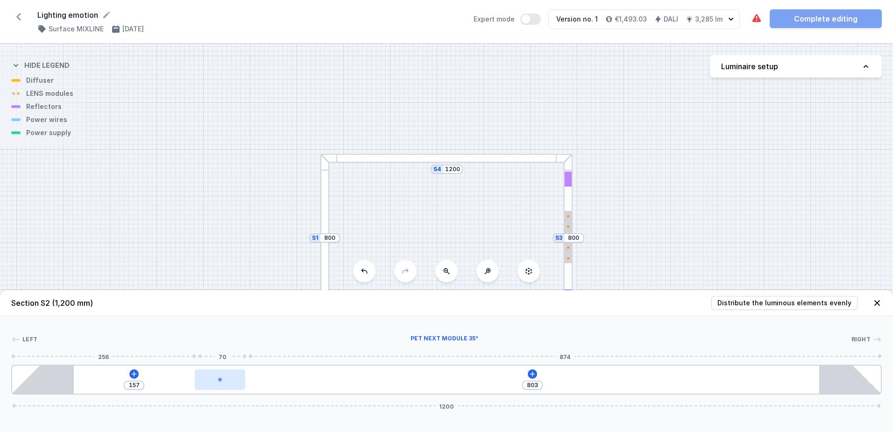
type input "805"
type input "155"
type input "807"
type input "153"
type input "805"
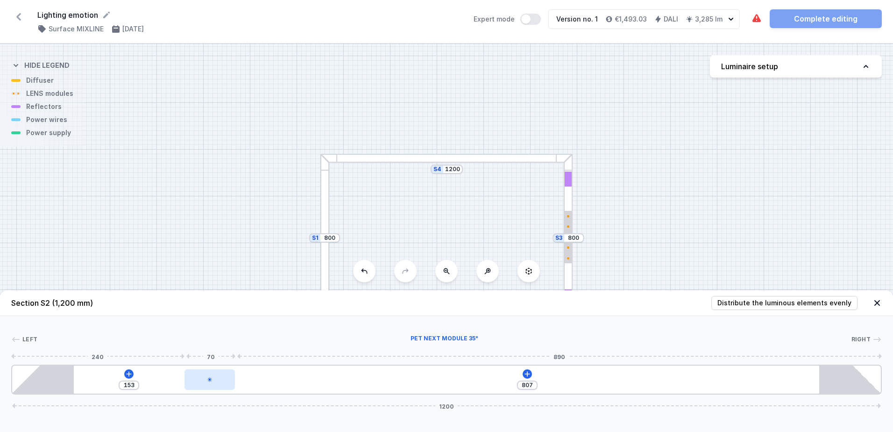
type input "155"
type input "804"
type input "156"
type input "802"
type input "158"
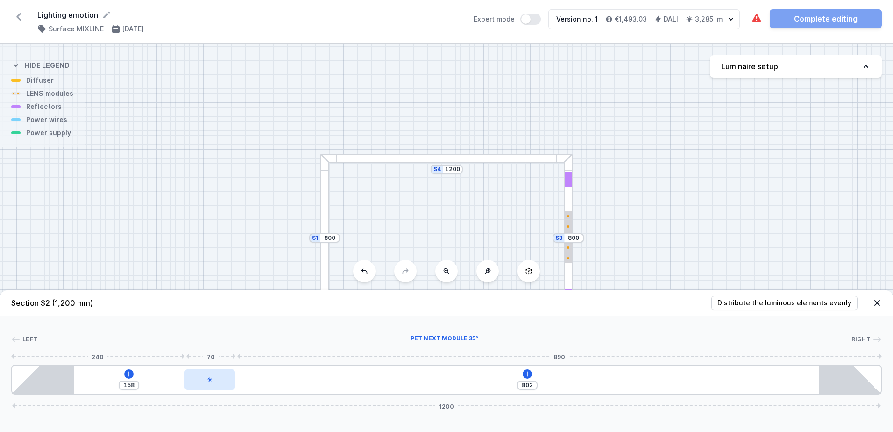
type input "801"
type input "159"
type input "800"
type input "160"
type input "799"
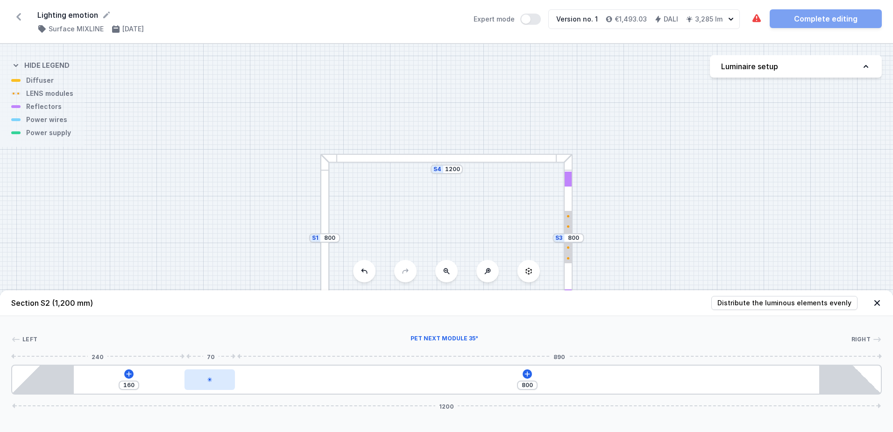
type input "161"
type input "798"
type input "162"
type input "797"
type input "163"
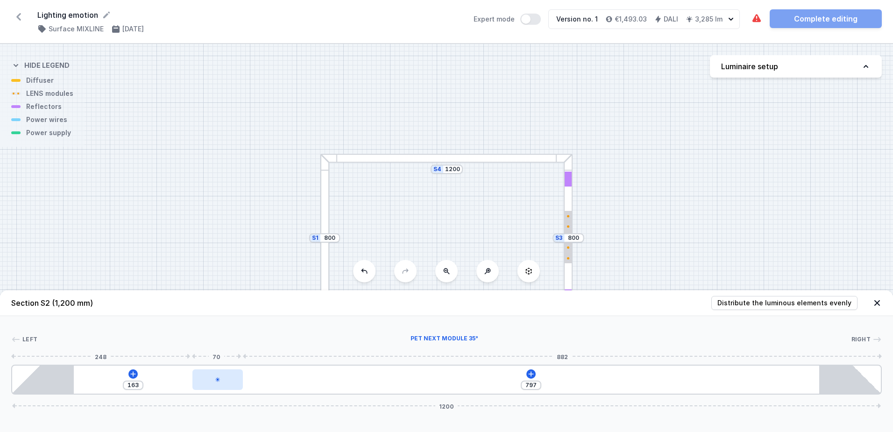
type input "796"
type input "164"
type input "795"
type input "165"
type input "796"
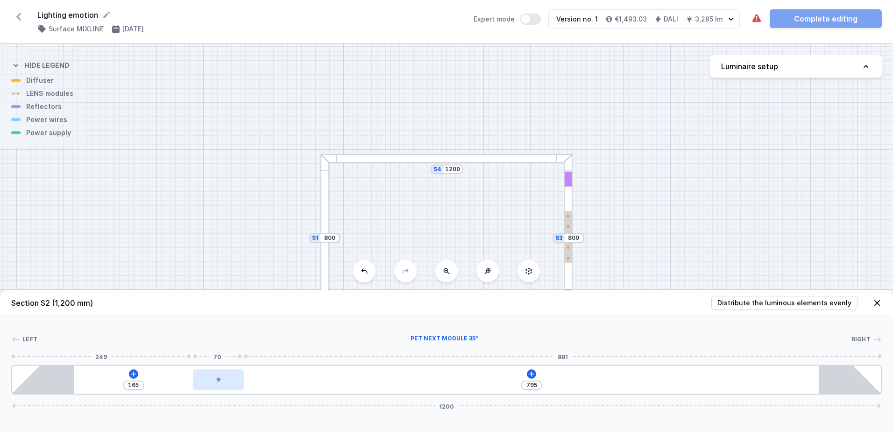
type input "164"
drag, startPoint x: 118, startPoint y: 381, endPoint x: 214, endPoint y: 387, distance: 96.0
click at [214, 387] on div at bounding box center [209, 379] width 50 height 21
click at [528, 372] on icon at bounding box center [526, 373] width 7 height 7
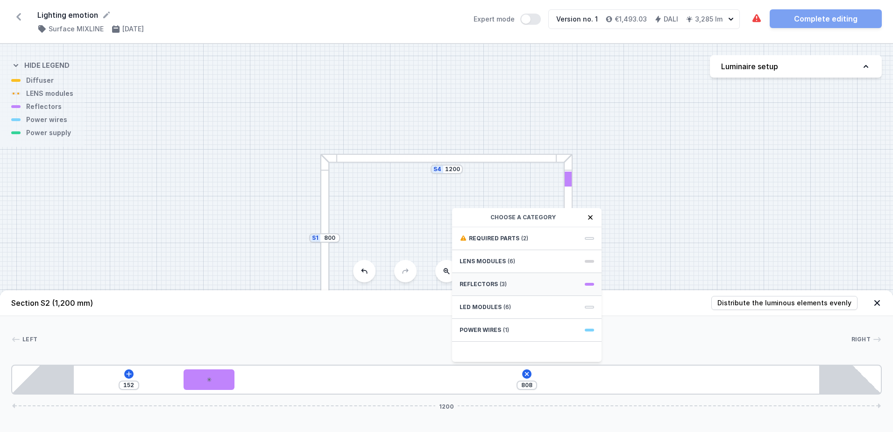
click at [506, 285] on div "Reflectors (3)" at bounding box center [527, 284] width 150 height 23
click at [507, 262] on span "PET next module 35°" at bounding box center [527, 258] width 135 height 9
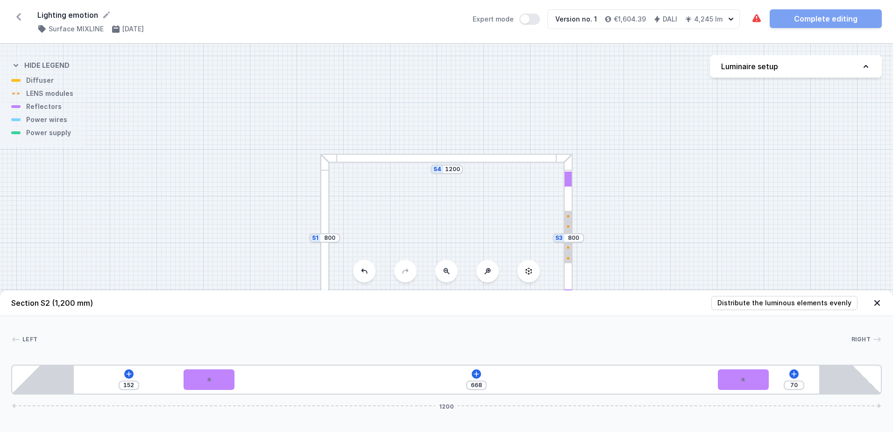
drag, startPoint x: 273, startPoint y: 382, endPoint x: 774, endPoint y: 375, distance: 501.0
click at [774, 375] on div "152 668 70 1200" at bounding box center [446, 379] width 871 height 30
click at [477, 373] on icon at bounding box center [476, 373] width 5 height 5
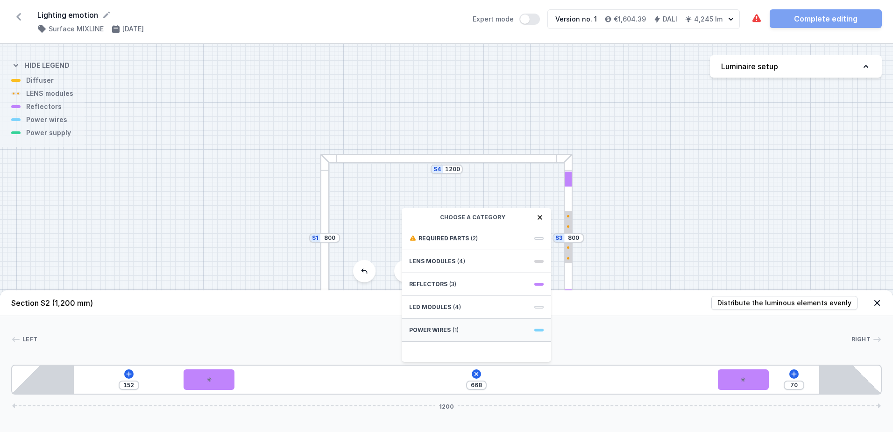
click at [440, 331] on span "Power wires" at bounding box center [430, 329] width 42 height 7
click at [447, 238] on span "Hole for power supply cable" at bounding box center [476, 237] width 135 height 9
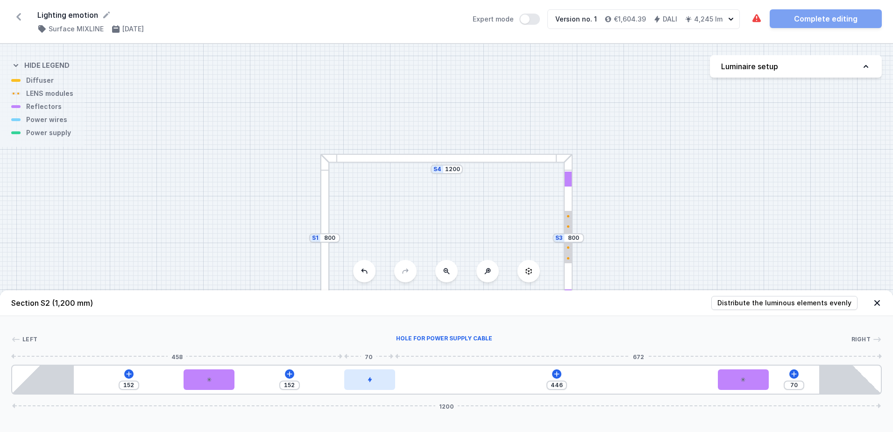
drag, startPoint x: 272, startPoint y: 378, endPoint x: 377, endPoint y: 385, distance: 105.4
click at [377, 385] on div at bounding box center [369, 379] width 50 height 21
click at [559, 375] on icon at bounding box center [556, 373] width 7 height 7
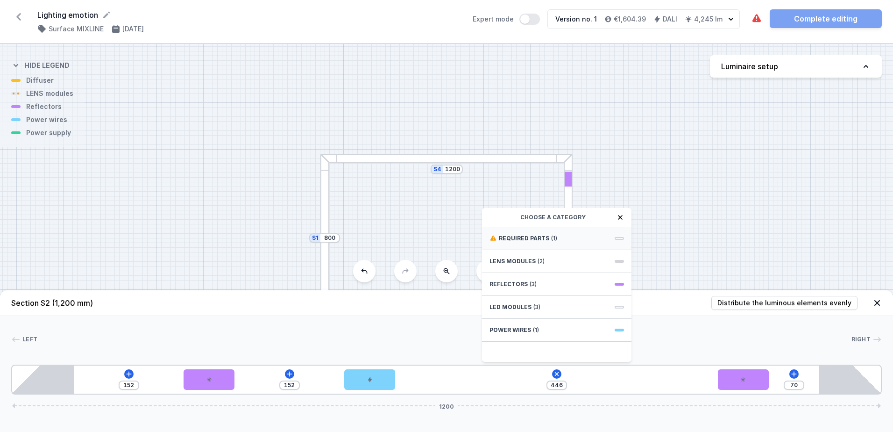
click at [523, 237] on span "Required parts" at bounding box center [524, 238] width 50 height 7
click at [522, 235] on span "DALI Driver - up to 75W" at bounding box center [557, 237] width 135 height 9
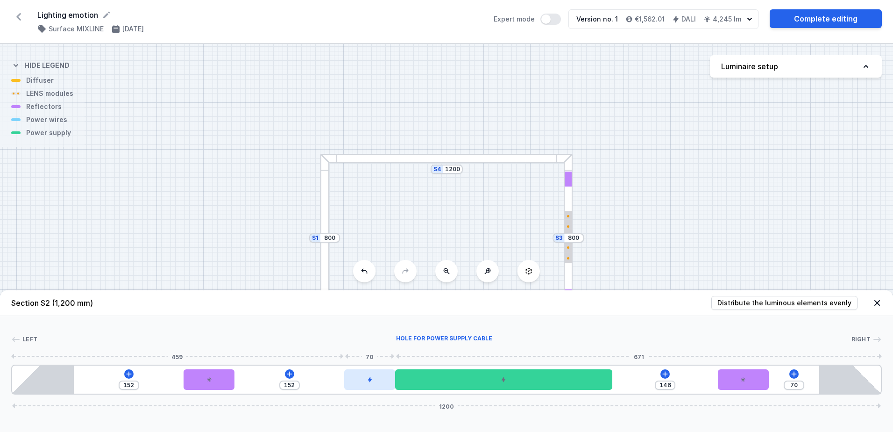
drag, startPoint x: 363, startPoint y: 380, endPoint x: 355, endPoint y: 385, distance: 9.2
click at [355, 385] on div at bounding box center [369, 379] width 50 height 21
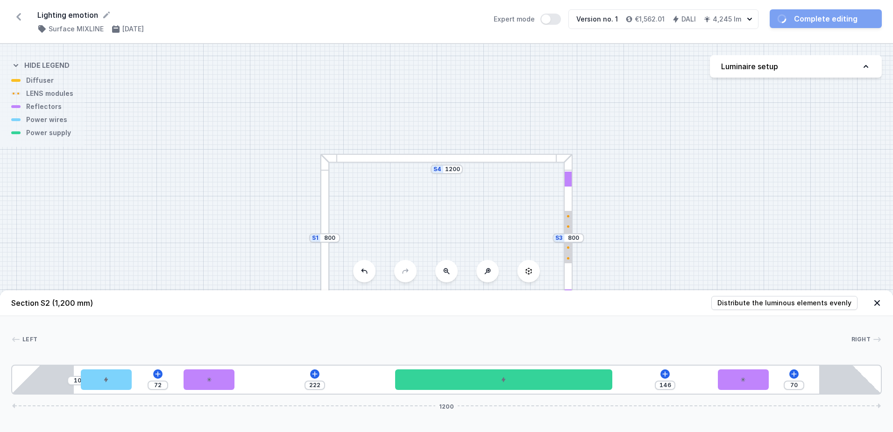
drag, startPoint x: 361, startPoint y: 382, endPoint x: 134, endPoint y: 384, distance: 226.6
click at [134, 384] on div "10 72 222 146 70 1200" at bounding box center [446, 379] width 871 height 30
drag, startPoint x: 224, startPoint y: 386, endPoint x: 206, endPoint y: 389, distance: 18.5
click at [206, 389] on div "10 294 146 70 1200" at bounding box center [446, 379] width 871 height 30
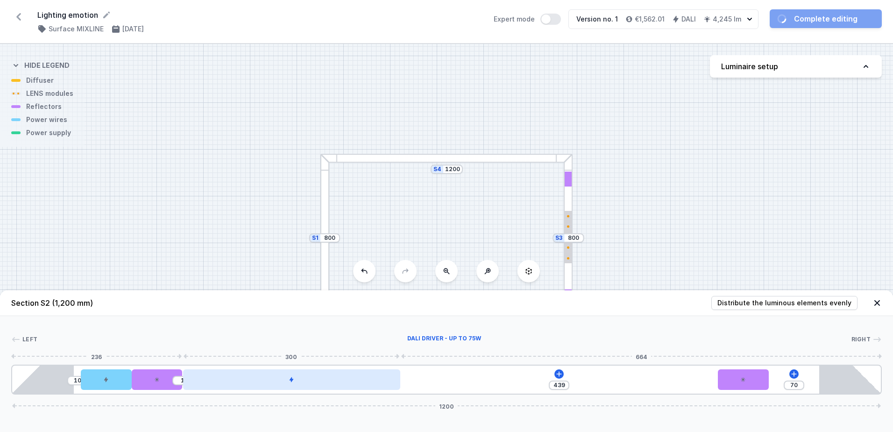
drag, startPoint x: 399, startPoint y: 381, endPoint x: 228, endPoint y: 386, distance: 171.1
click at [228, 386] on div at bounding box center [291, 379] width 217 height 21
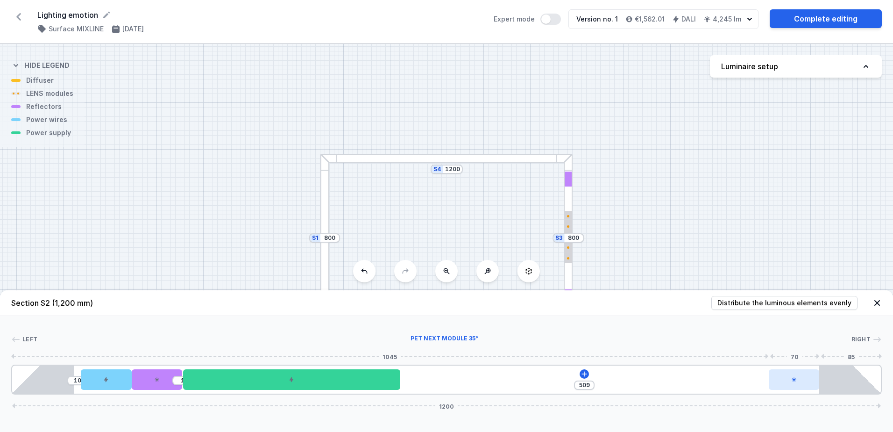
drag, startPoint x: 735, startPoint y: 379, endPoint x: 796, endPoint y: 388, distance: 62.3
click at [796, 388] on div at bounding box center [794, 379] width 50 height 21
click at [582, 375] on icon at bounding box center [584, 373] width 7 height 7
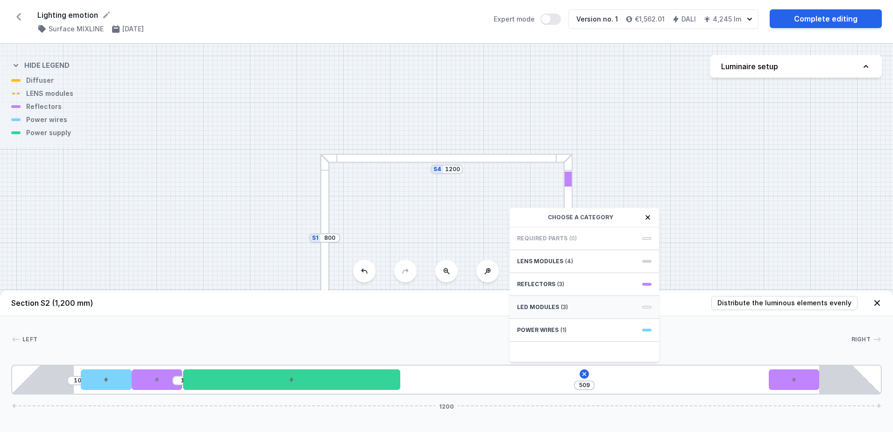
click at [546, 303] on span "LED modules" at bounding box center [538, 306] width 42 height 7
click at [524, 221] on div "LED modules" at bounding box center [585, 217] width 150 height 19
click at [524, 220] on icon at bounding box center [520, 217] width 7 height 7
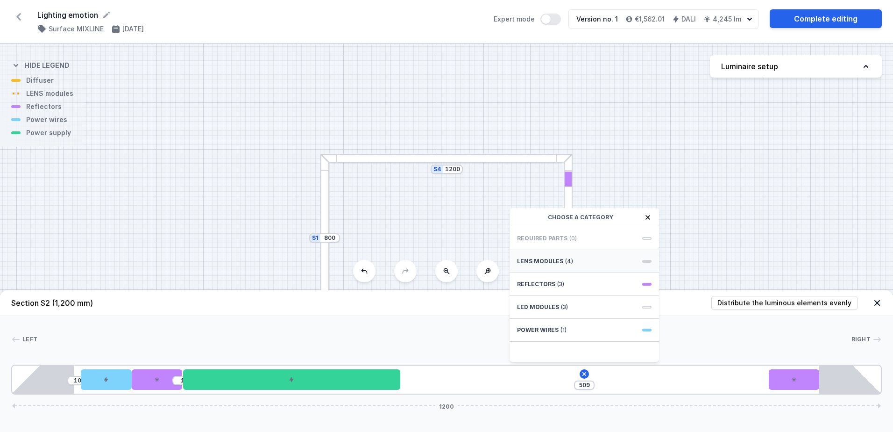
click at [548, 263] on span "LENS modules" at bounding box center [540, 260] width 46 height 7
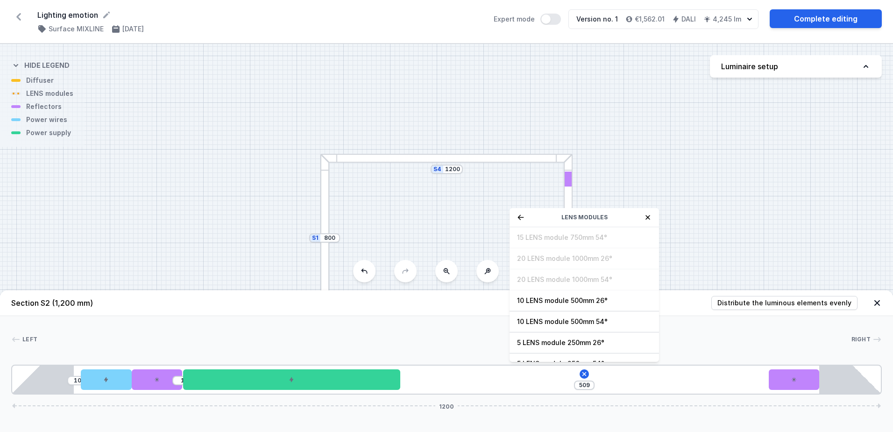
click at [519, 221] on icon at bounding box center [520, 217] width 7 height 7
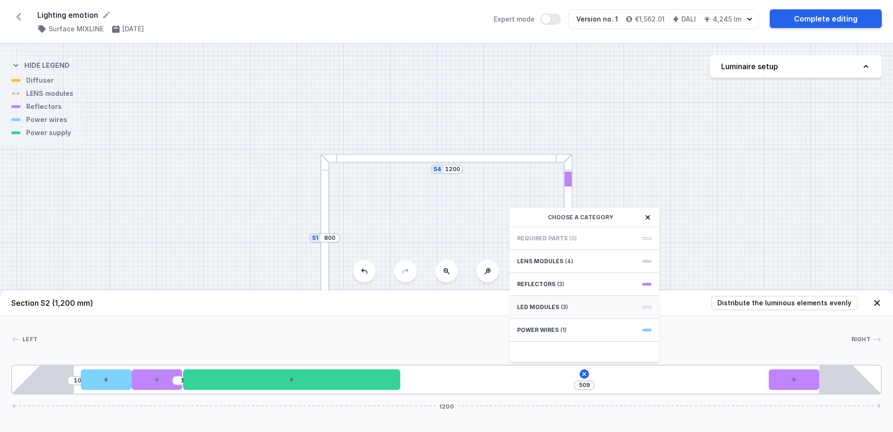
click at [545, 303] on div "LED modules (3)" at bounding box center [585, 307] width 150 height 23
click at [523, 219] on icon at bounding box center [520, 217] width 7 height 7
click at [536, 261] on span "LENS modules" at bounding box center [540, 260] width 46 height 7
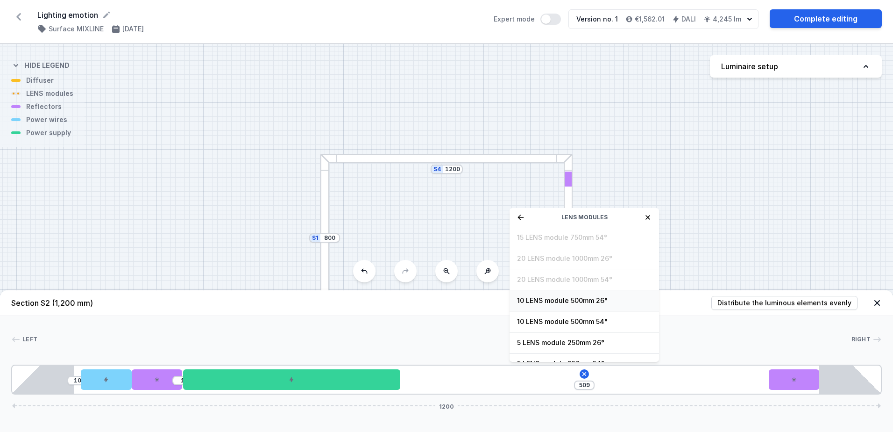
scroll to position [34, 0]
click at [554, 310] on span "5 LENS module 250mm 26°" at bounding box center [584, 308] width 135 height 9
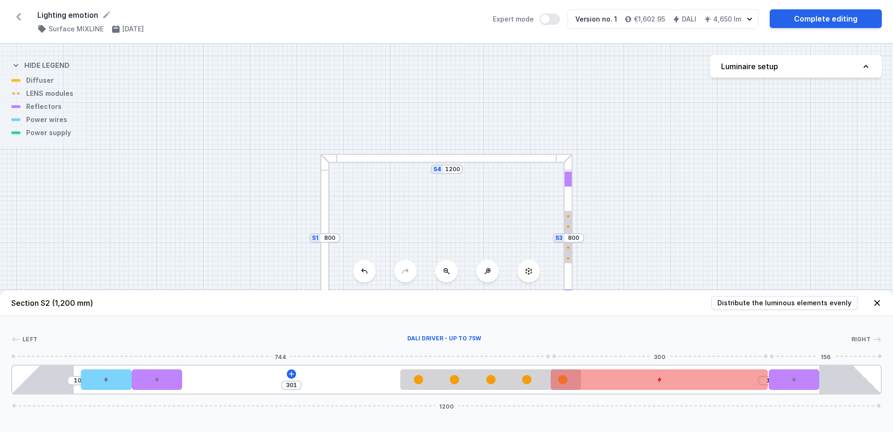
drag, startPoint x: 350, startPoint y: 380, endPoint x: 731, endPoint y: 374, distance: 381.8
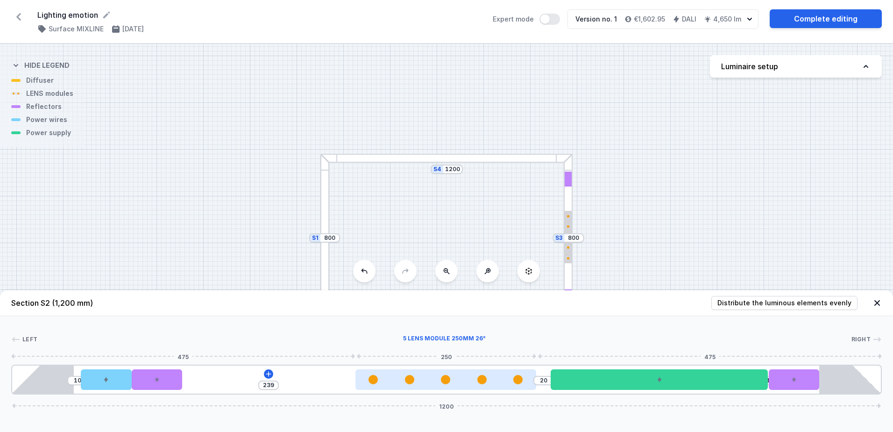
drag, startPoint x: 468, startPoint y: 384, endPoint x: 419, endPoint y: 388, distance: 49.3
click at [419, 388] on div at bounding box center [446, 379] width 181 height 21
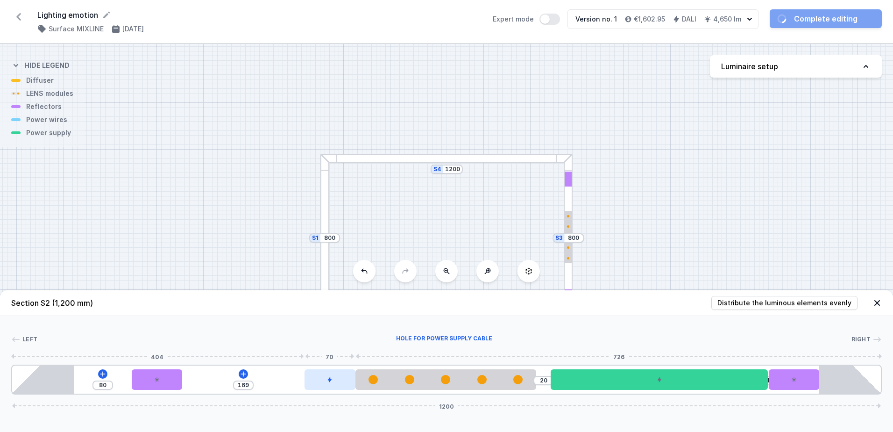
drag, startPoint x: 111, startPoint y: 387, endPoint x: 331, endPoint y: 382, distance: 220.6
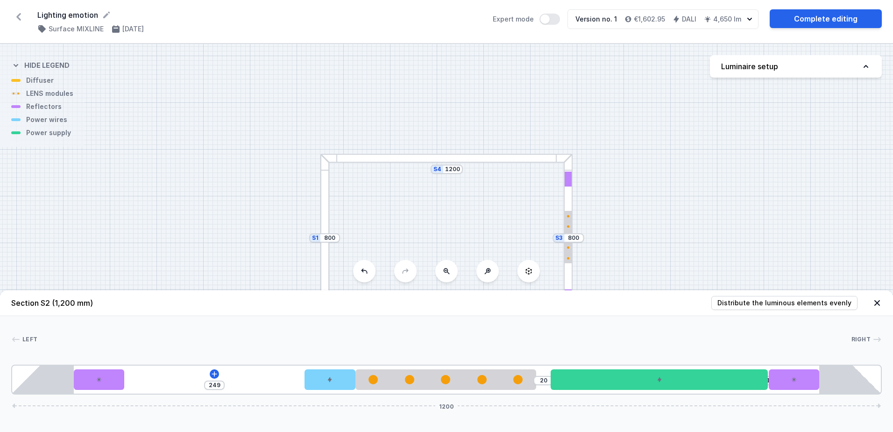
drag, startPoint x: 166, startPoint y: 379, endPoint x: 137, endPoint y: 380, distance: 29.5
click at [137, 380] on div "249 20 1 1200" at bounding box center [446, 379] width 871 height 30
click at [450, 265] on button at bounding box center [447, 271] width 22 height 22
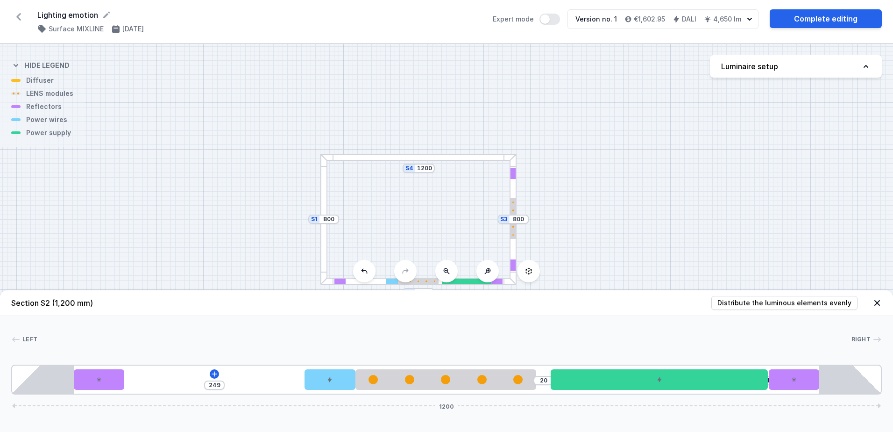
click at [450, 265] on button at bounding box center [447, 271] width 22 height 22
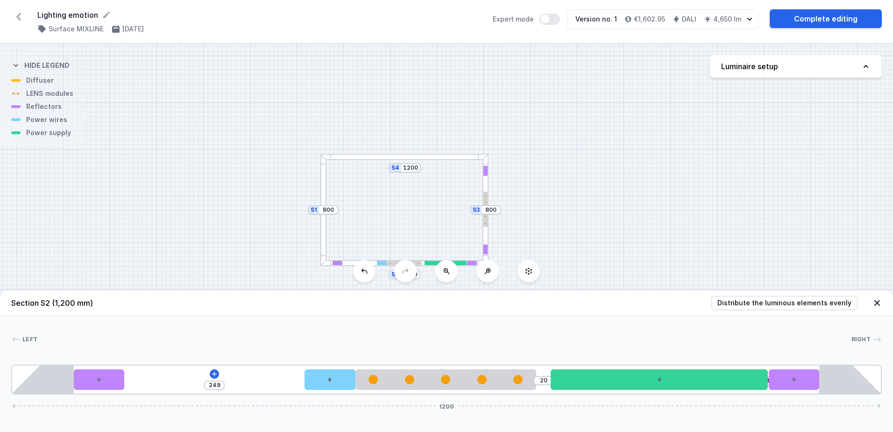
click at [490, 274] on icon at bounding box center [487, 270] width 7 height 7
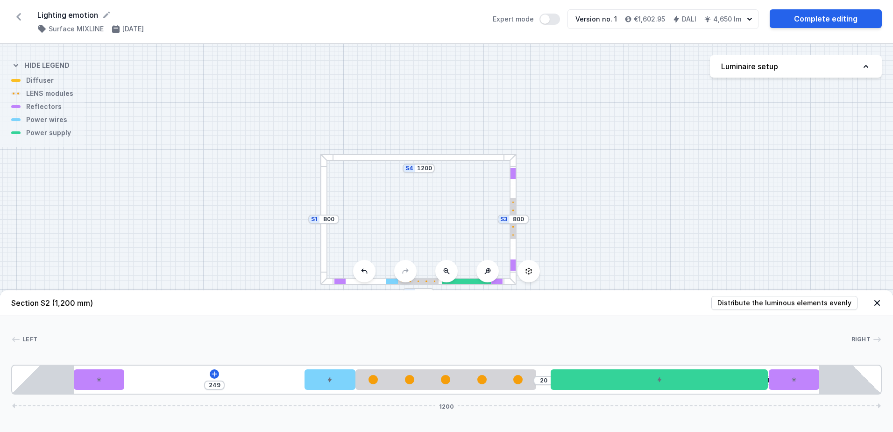
click at [514, 241] on div at bounding box center [513, 219] width 7 height 131
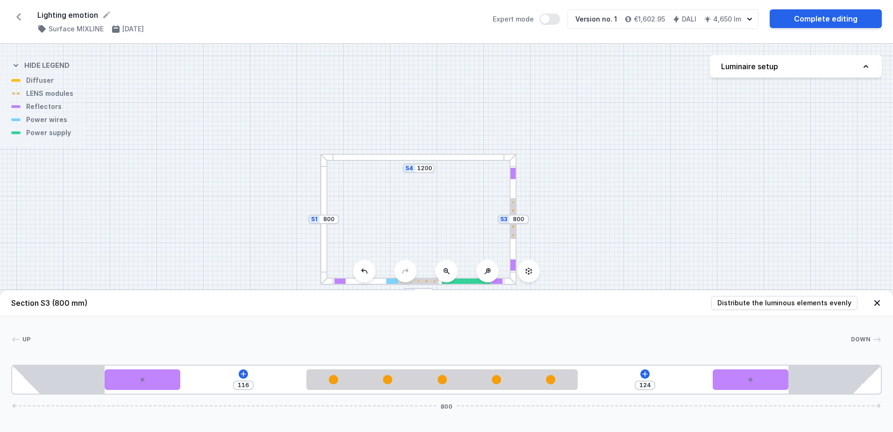
click at [513, 179] on div at bounding box center [513, 174] width 5 height 12
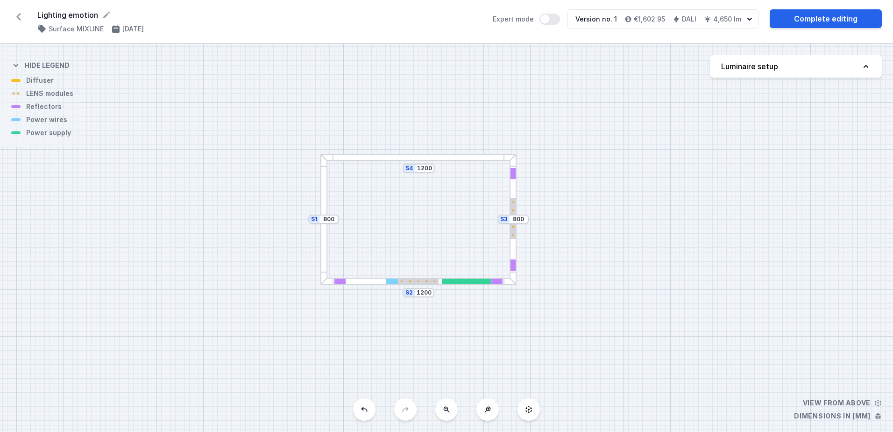
click at [513, 196] on div at bounding box center [513, 219] width 7 height 131
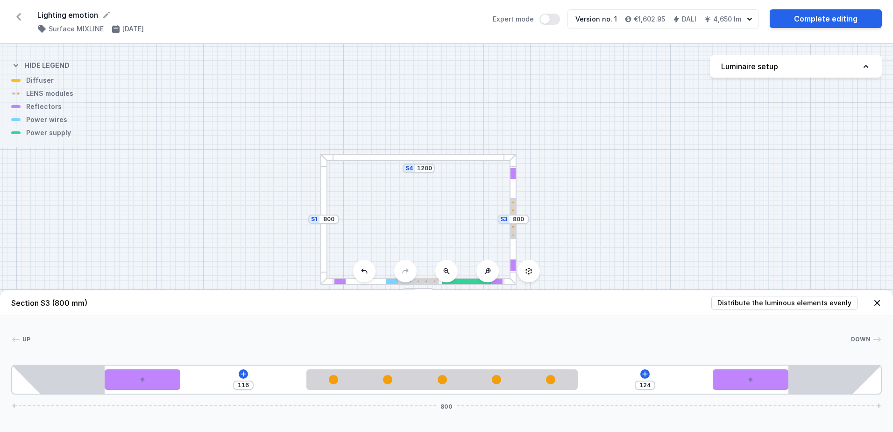
click at [526, 275] on button at bounding box center [529, 271] width 22 height 22
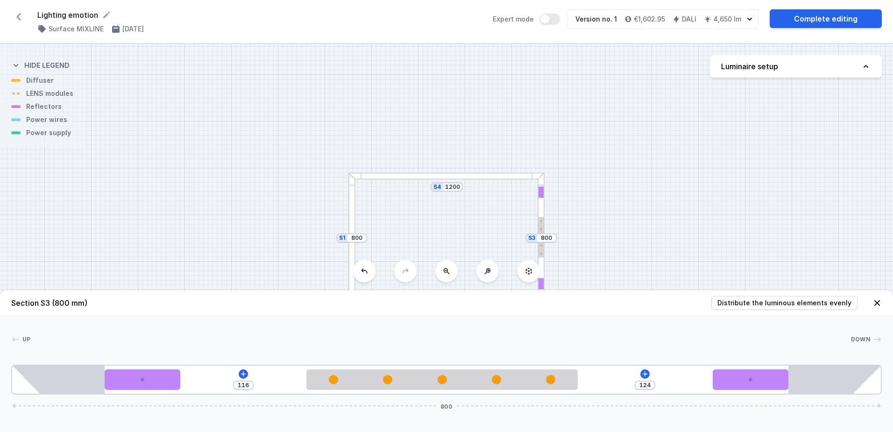
click at [354, 218] on div at bounding box center [352, 237] width 7 height 131
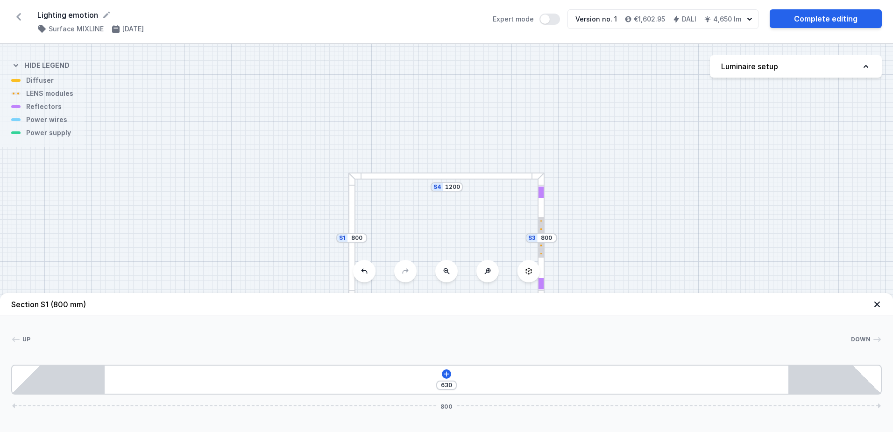
click at [353, 223] on div at bounding box center [352, 237] width 7 height 131
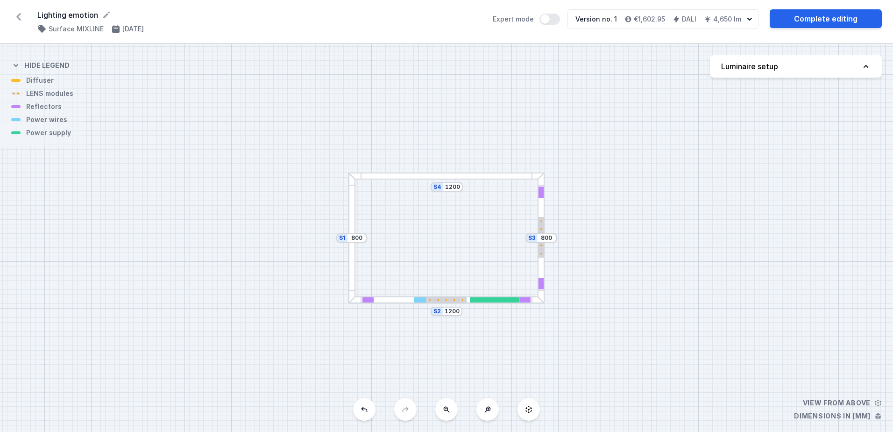
click at [353, 223] on div at bounding box center [352, 237] width 7 height 131
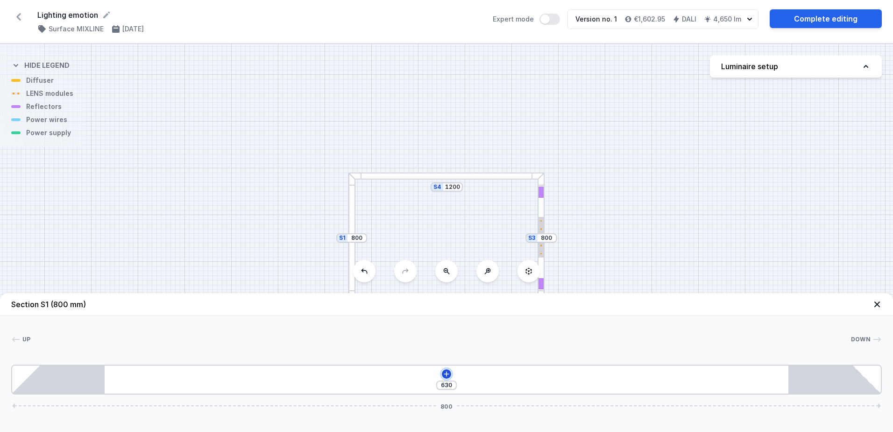
click at [444, 377] on icon at bounding box center [446, 373] width 7 height 7
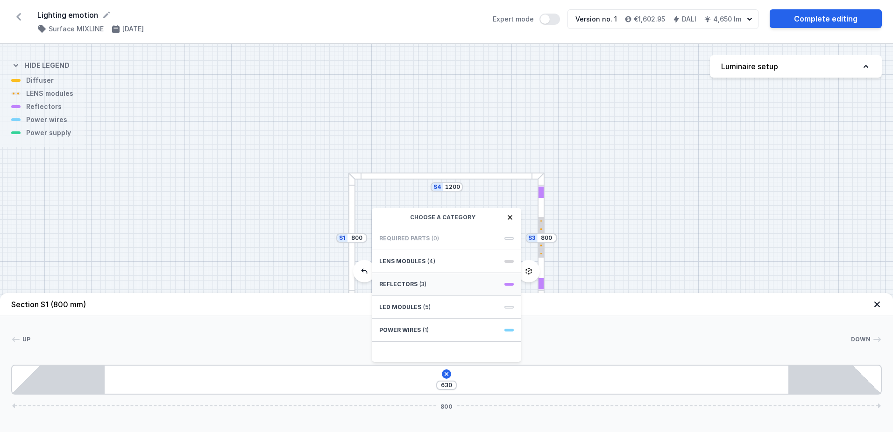
click at [448, 286] on div "Reflectors (3)" at bounding box center [447, 284] width 150 height 23
click at [443, 258] on span "PET next module 35°" at bounding box center [446, 258] width 135 height 9
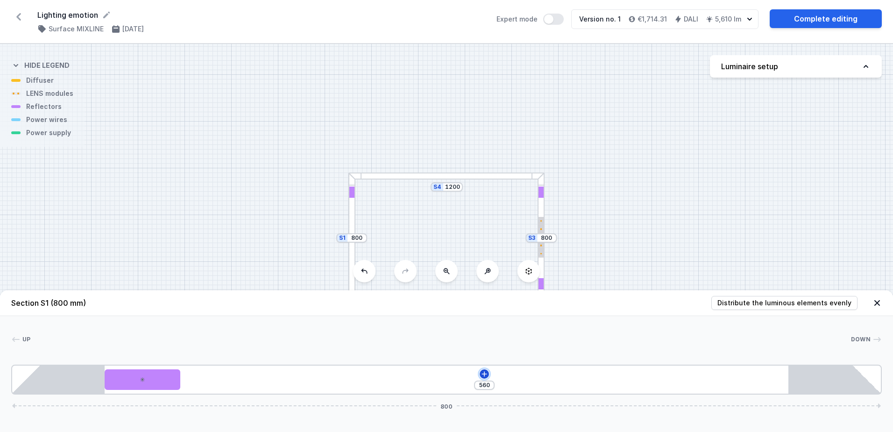
click at [485, 376] on icon at bounding box center [484, 373] width 5 height 5
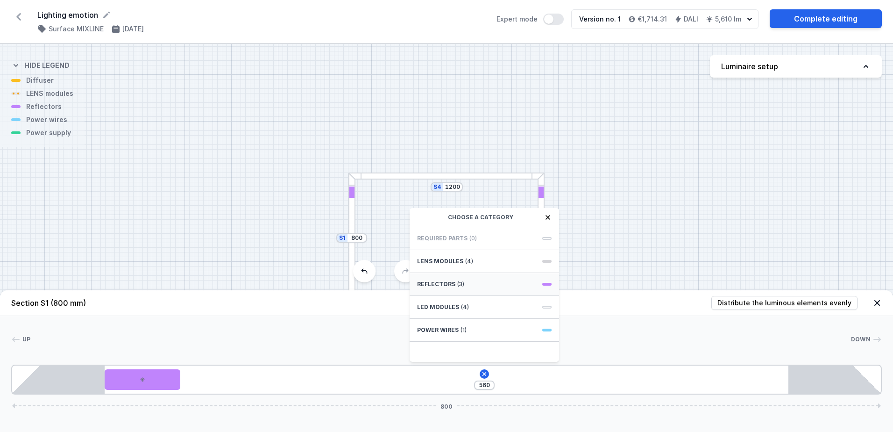
click at [500, 288] on div "Reflectors (3)" at bounding box center [485, 284] width 150 height 23
click at [493, 264] on div "PET next module 35°" at bounding box center [485, 258] width 150 height 21
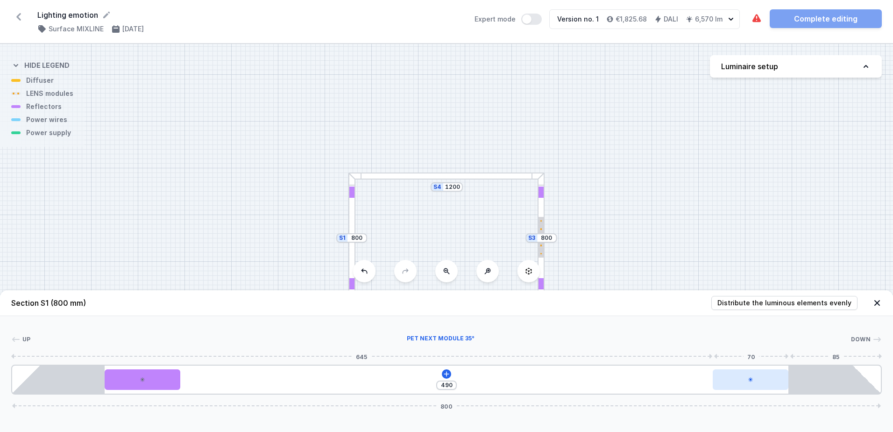
drag, startPoint x: 234, startPoint y: 377, endPoint x: 787, endPoint y: 384, distance: 552.8
click at [787, 384] on div at bounding box center [751, 379] width 76 height 21
click at [542, 248] on div at bounding box center [541, 237] width 5 height 41
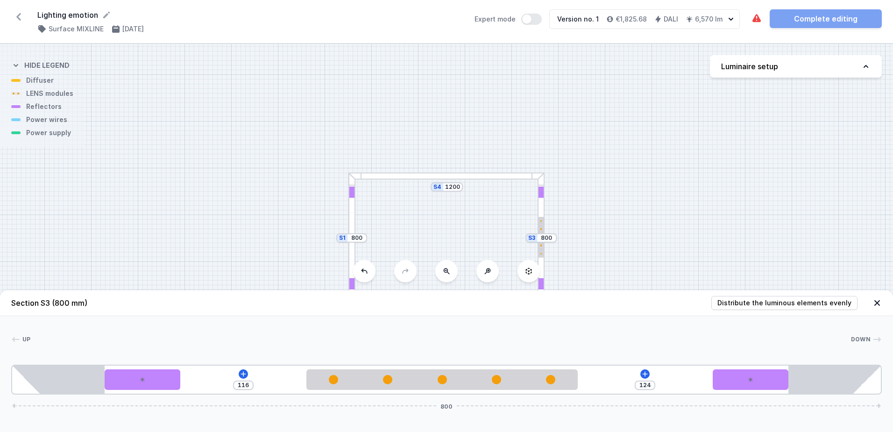
click at [355, 249] on div at bounding box center [352, 237] width 7 height 131
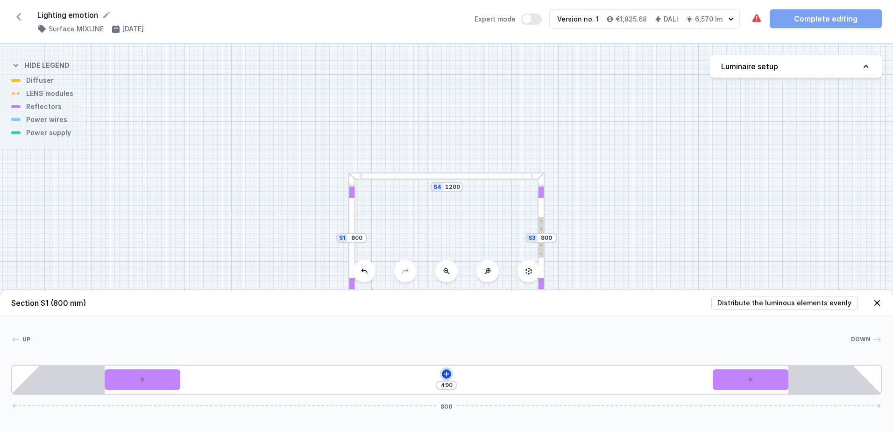
click at [450, 375] on button at bounding box center [446, 373] width 9 height 9
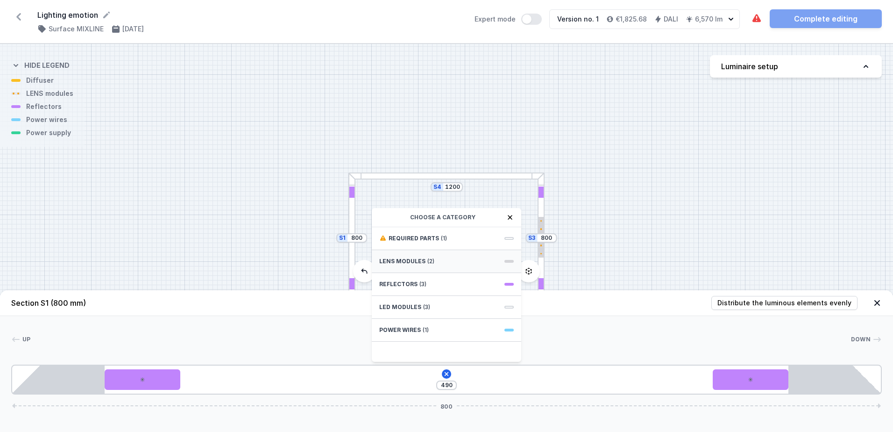
click at [454, 264] on div "LENS modules (2)" at bounding box center [447, 261] width 150 height 23
click at [441, 313] on span "5 LENS module 250mm 26°" at bounding box center [446, 308] width 135 height 9
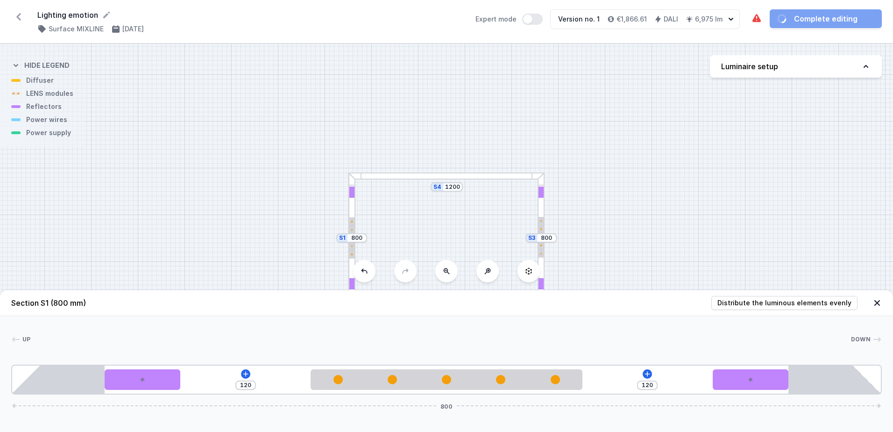
drag, startPoint x: 376, startPoint y: 386, endPoint x: 496, endPoint y: 396, distance: 120.0
click at [496, 396] on div "Section S1 (800 mm) Distribute the luminous elements evenly Up Down 1 2 3 2 1 1…" at bounding box center [446, 361] width 893 height 142
click at [450, 181] on div "S4 1200 S3 800 S2 1200 S1 800" at bounding box center [446, 238] width 893 height 388
click at [450, 178] on div at bounding box center [447, 175] width 196 height 7
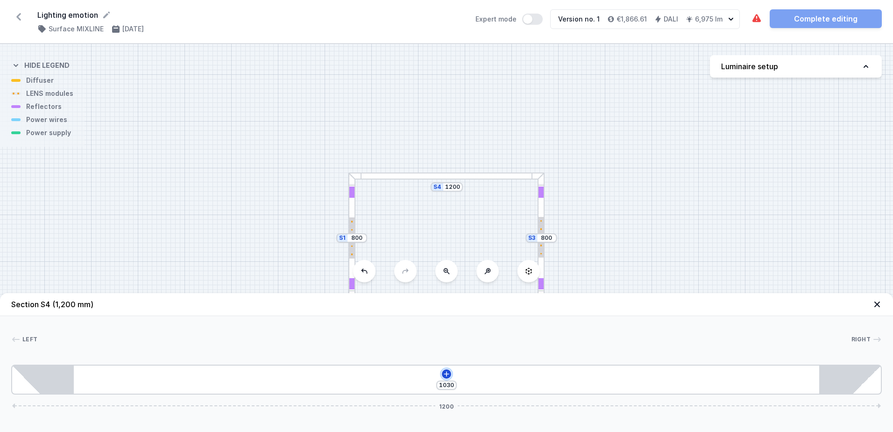
click at [447, 372] on icon at bounding box center [446, 373] width 5 height 5
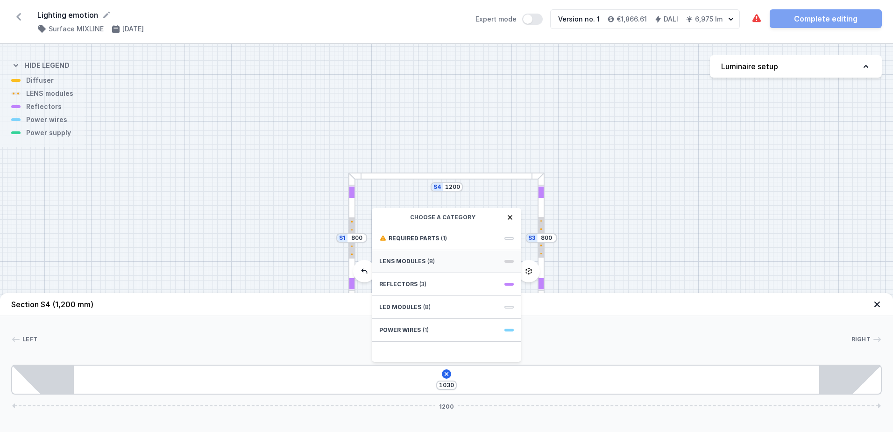
click at [434, 264] on div "LENS modules (8)" at bounding box center [447, 261] width 150 height 23
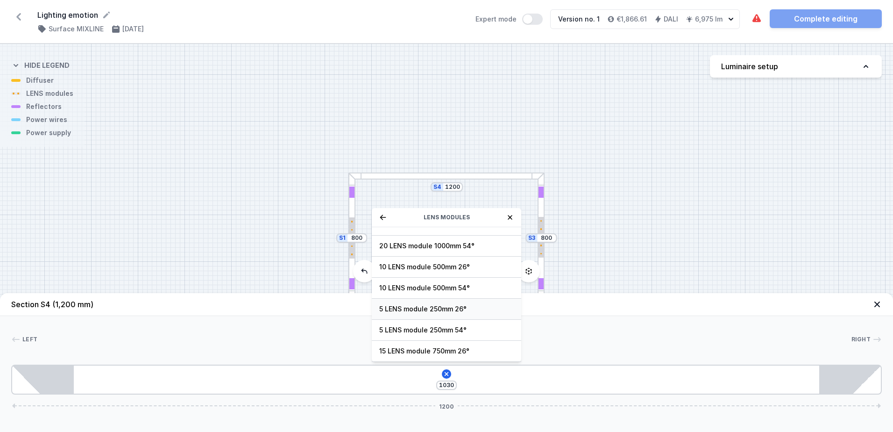
click at [416, 309] on span "5 LENS module 250mm 26°" at bounding box center [446, 308] width 135 height 9
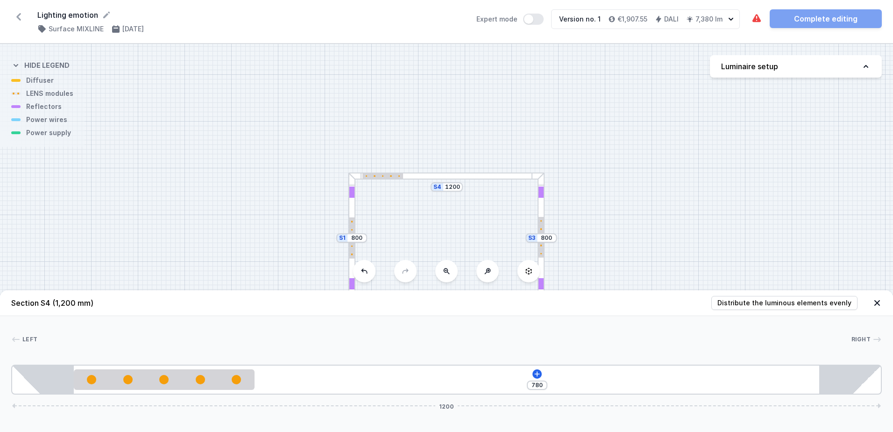
drag, startPoint x: 392, startPoint y: 176, endPoint x: 440, endPoint y: 175, distance: 47.7
click at [440, 175] on div at bounding box center [447, 175] width 196 height 7
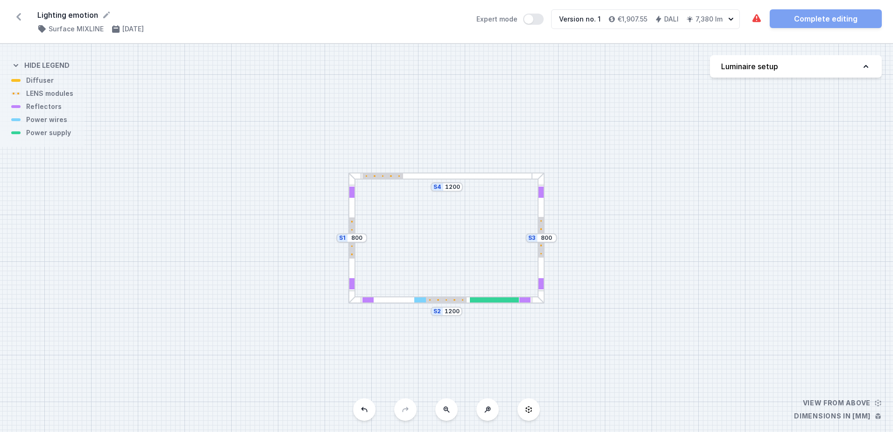
click at [411, 179] on div "S4 1200 S3 800 S2 1200 S1 800" at bounding box center [446, 238] width 893 height 388
click at [415, 177] on div at bounding box center [447, 175] width 196 height 7
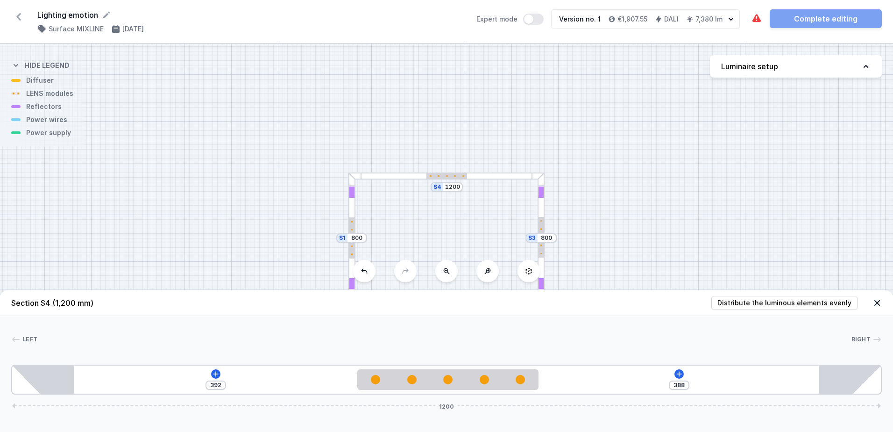
drag, startPoint x: 236, startPoint y: 379, endPoint x: 515, endPoint y: 391, distance: 279.7
click at [515, 391] on div "[PHONE_NUMBER]" at bounding box center [446, 379] width 871 height 30
click at [213, 374] on icon at bounding box center [215, 373] width 7 height 7
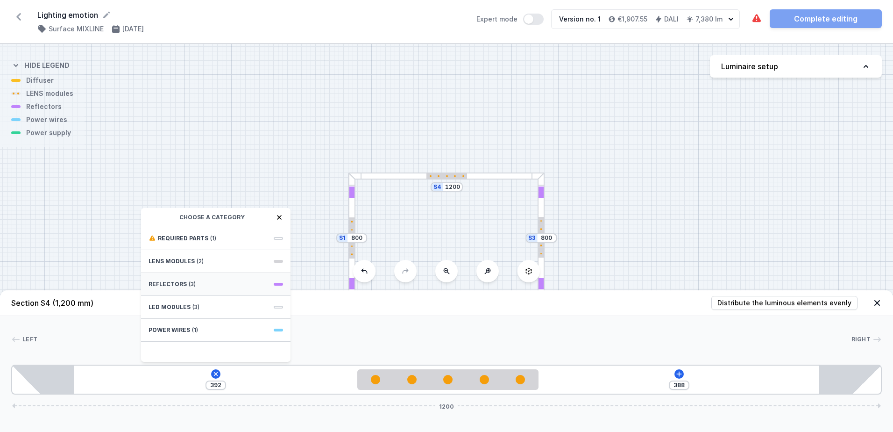
click at [196, 285] on div "Reflectors (3)" at bounding box center [216, 284] width 150 height 23
click at [200, 261] on span "PET next module 35°" at bounding box center [216, 258] width 135 height 9
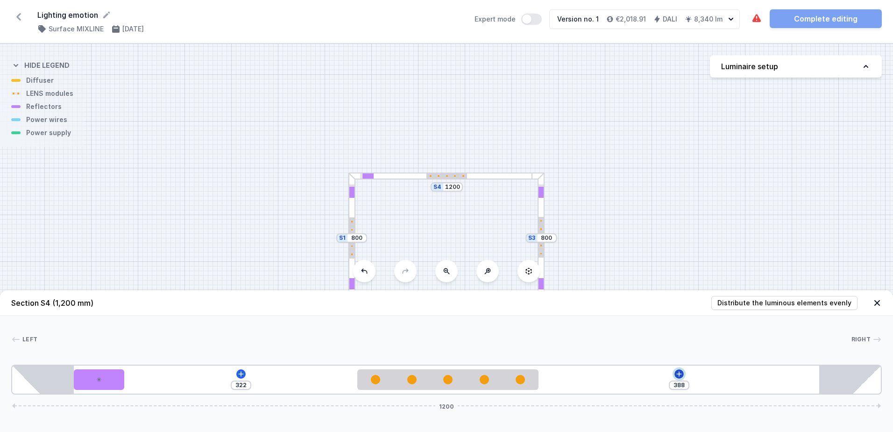
click at [678, 371] on icon at bounding box center [679, 373] width 7 height 7
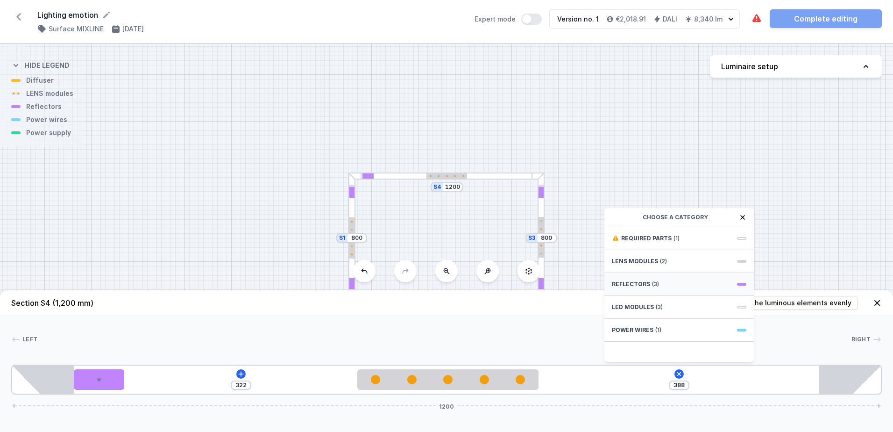
click at [648, 282] on span "Reflectors" at bounding box center [631, 283] width 38 height 7
click at [650, 257] on span "PET next module 35°" at bounding box center [679, 258] width 135 height 9
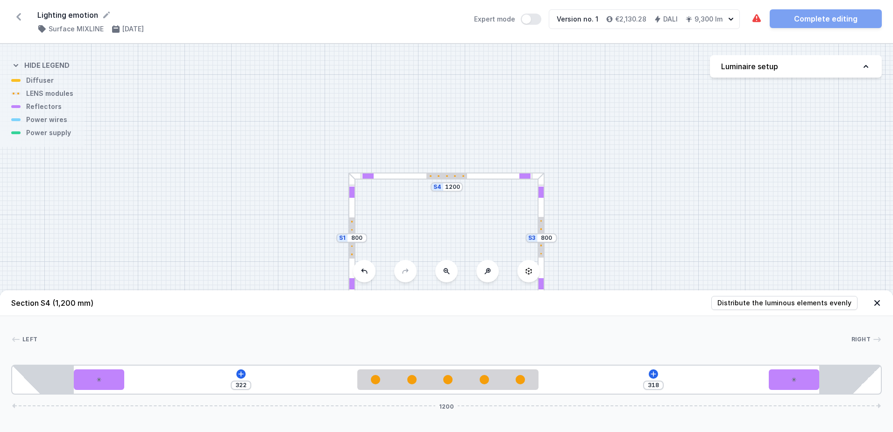
drag, startPoint x: 572, startPoint y: 376, endPoint x: 816, endPoint y: 392, distance: 244.9
click at [816, 392] on div "[PHONE_NUMBER]" at bounding box center [446, 379] width 871 height 30
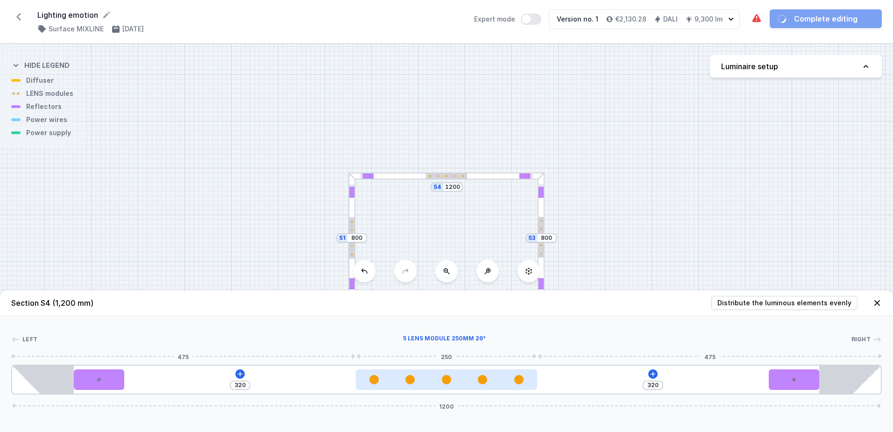
drag, startPoint x: 485, startPoint y: 383, endPoint x: 479, endPoint y: 384, distance: 5.6
click at [479, 384] on div at bounding box center [446, 379] width 181 height 9
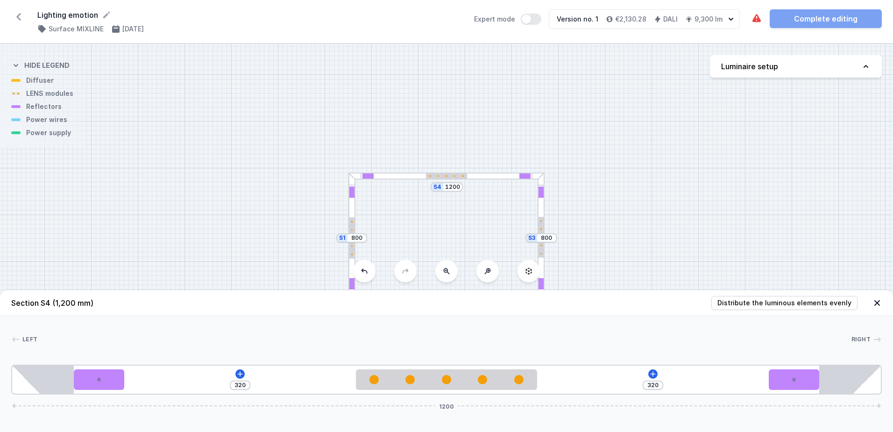
click at [593, 216] on div "S4 1200 S3 800 S2 1200 S1 800" at bounding box center [446, 238] width 893 height 388
click at [878, 301] on icon at bounding box center [877, 302] width 9 height 9
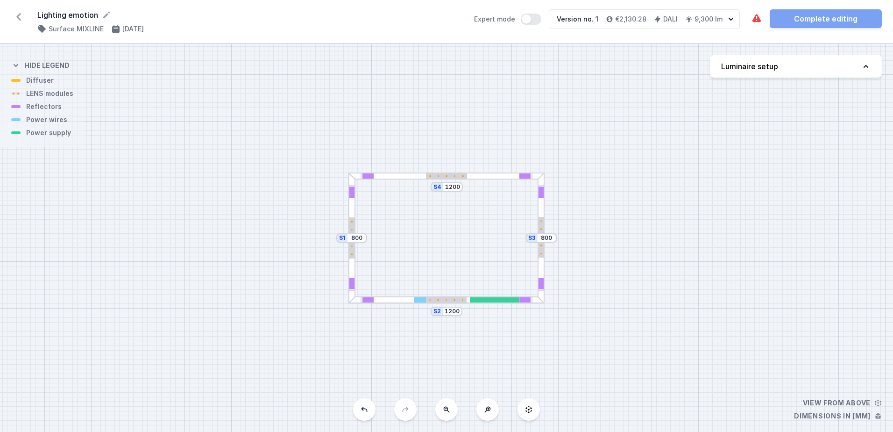
click at [684, 237] on div "S4 1200 S3 800 S2 1200 S1 800" at bounding box center [446, 238] width 893 height 388
click at [523, 407] on button at bounding box center [529, 409] width 22 height 22
click at [528, 407] on icon at bounding box center [528, 409] width 7 height 7
click at [486, 412] on icon at bounding box center [487, 409] width 7 height 7
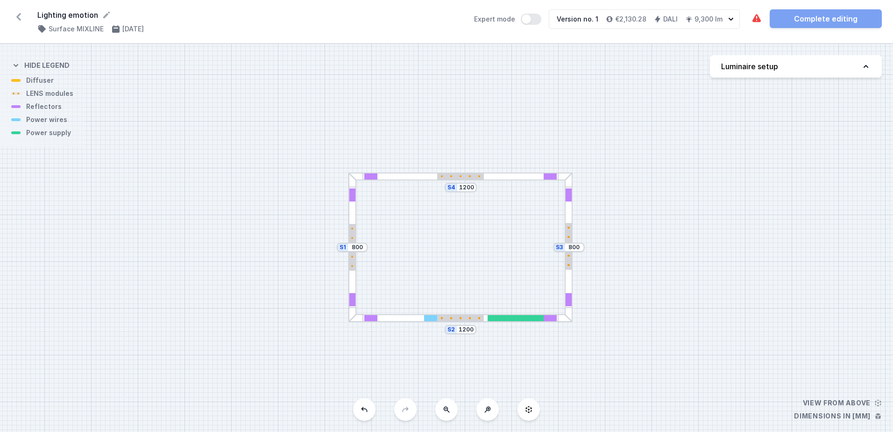
click at [486, 412] on icon at bounding box center [487, 409] width 7 height 7
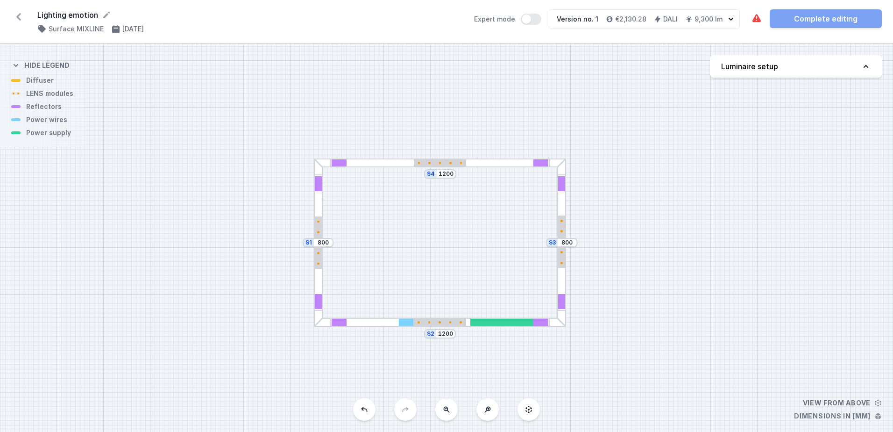
drag, startPoint x: 469, startPoint y: 279, endPoint x: 434, endPoint y: 264, distance: 37.3
click at [434, 264] on div "S4 1200 S3 800 S2 1200 S1 800" at bounding box center [446, 238] width 893 height 388
click at [488, 413] on button at bounding box center [488, 409] width 22 height 22
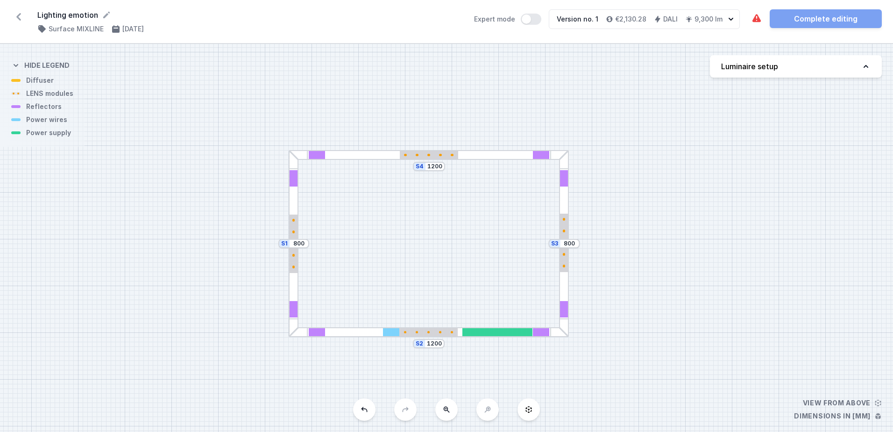
drag, startPoint x: 476, startPoint y: 258, endPoint x: 451, endPoint y: 250, distance: 26.6
click at [451, 250] on div "S4 1200 S3 800 S2 1200 S1 800" at bounding box center [446, 238] width 893 height 388
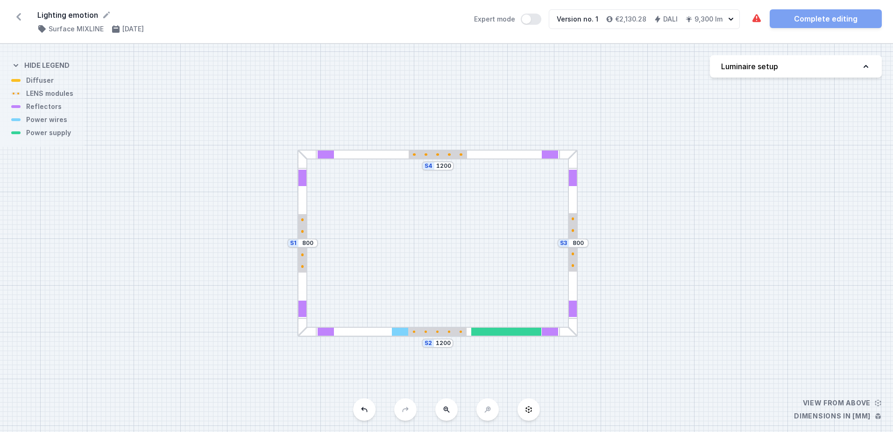
drag, startPoint x: 476, startPoint y: 280, endPoint x: 485, endPoint y: 280, distance: 8.9
click at [485, 280] on div "S4 1200 S3 800 S2 1200 S1 800" at bounding box center [446, 238] width 893 height 388
click at [809, 18] on div "The required parts have not been added. Complete editing" at bounding box center [816, 18] width 131 height 19
click at [831, 18] on div "The required parts have not been added. Complete editing" at bounding box center [816, 18] width 131 height 19
click at [758, 19] on icon at bounding box center [757, 18] width 8 height 8
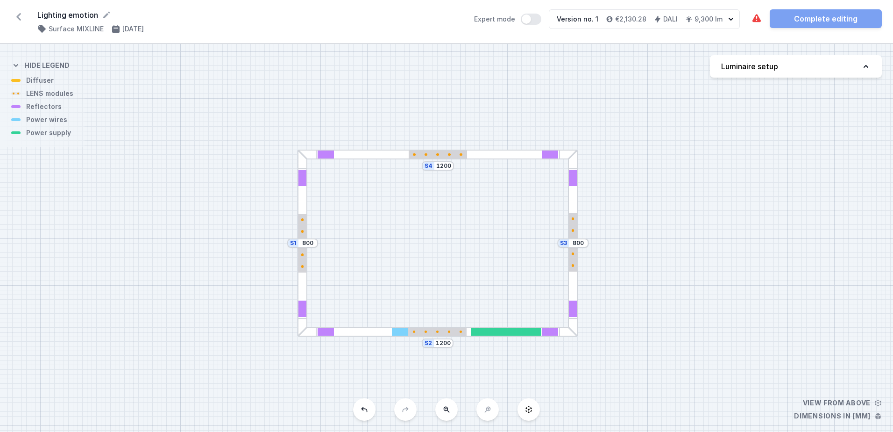
click at [365, 329] on div at bounding box center [438, 332] width 280 height 10
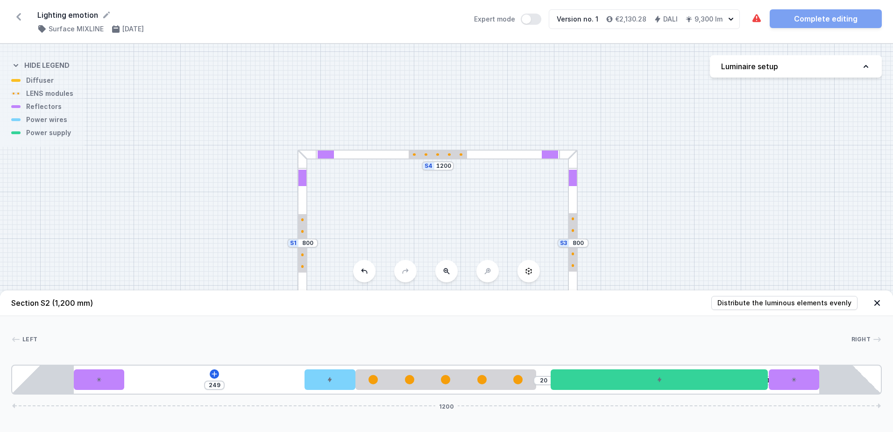
click at [214, 380] on div "249" at bounding box center [214, 384] width 21 height 9
click at [214, 374] on icon at bounding box center [214, 373] width 5 height 5
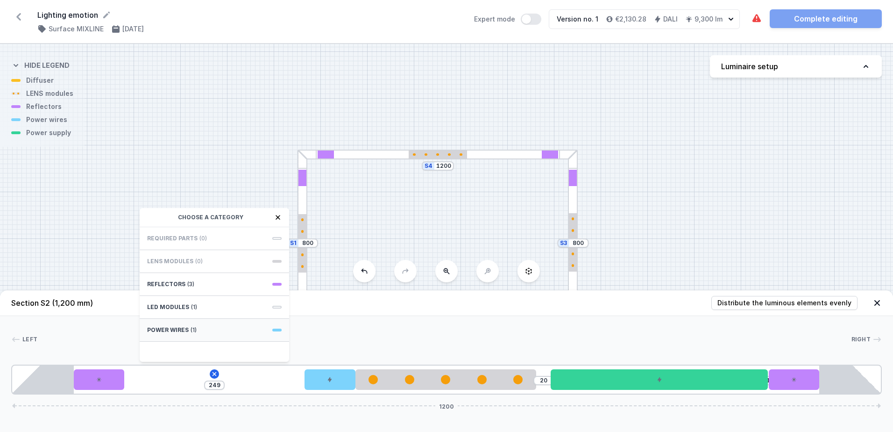
click at [225, 335] on div "Power wires (1)" at bounding box center [215, 330] width 150 height 23
click at [146, 219] on div "Power wires" at bounding box center [215, 217] width 150 height 19
click at [149, 218] on icon at bounding box center [151, 216] width 6 height 5
click at [191, 309] on span "(1)" at bounding box center [194, 306] width 6 height 7
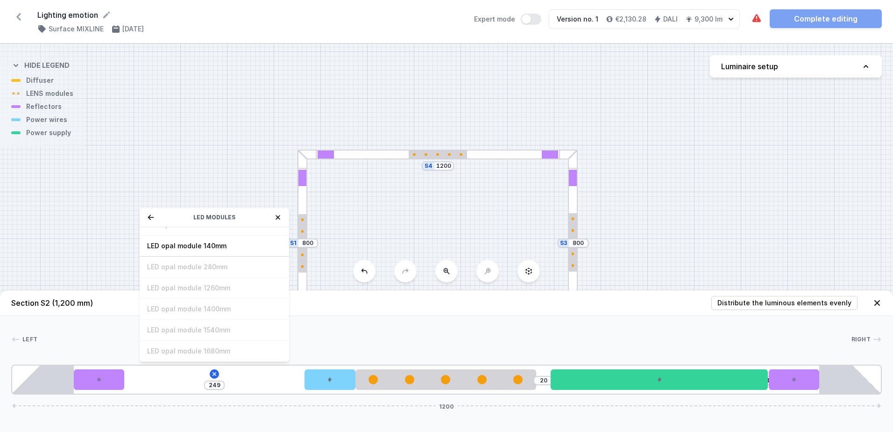
click at [152, 218] on icon at bounding box center [150, 217] width 7 height 7
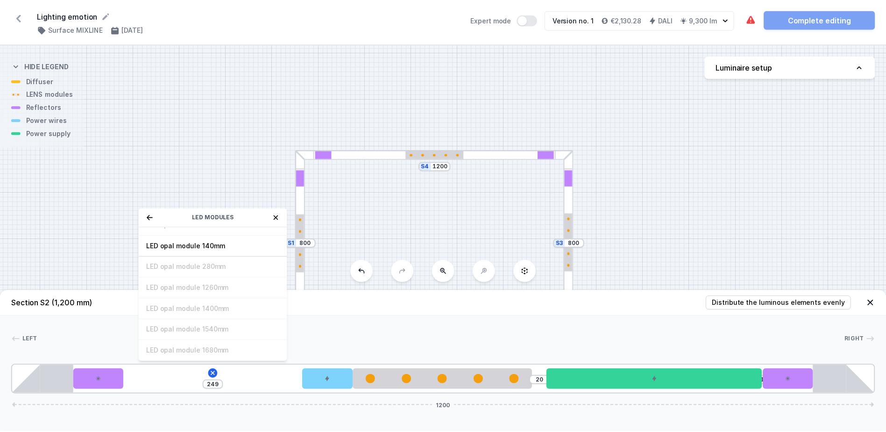
scroll to position [0, 0]
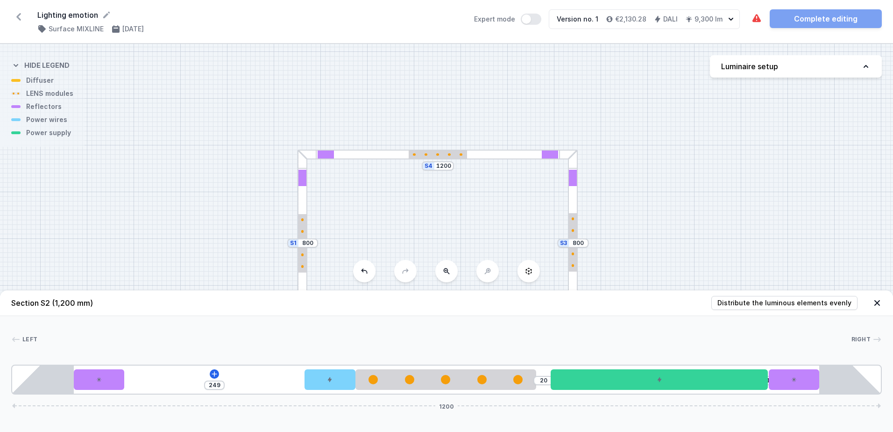
click at [209, 163] on div "S4 1200 S3 800 S2 1200 S1 800" at bounding box center [446, 238] width 893 height 388
click at [393, 155] on div at bounding box center [438, 155] width 280 height 10
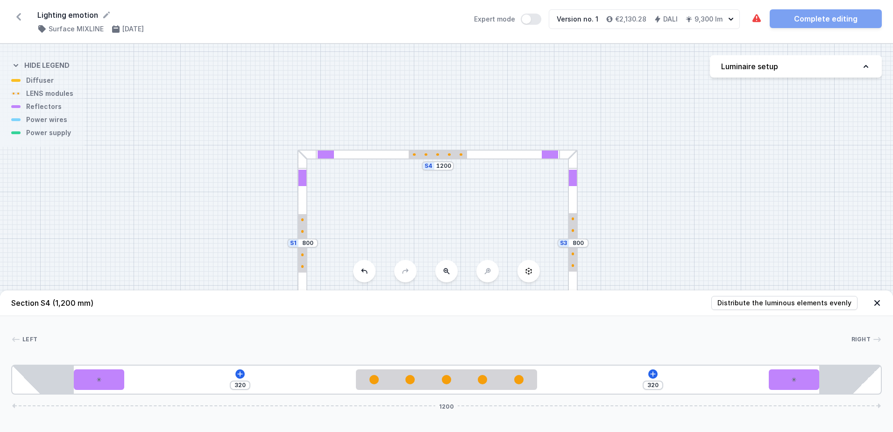
click at [393, 155] on div at bounding box center [438, 155] width 280 height 10
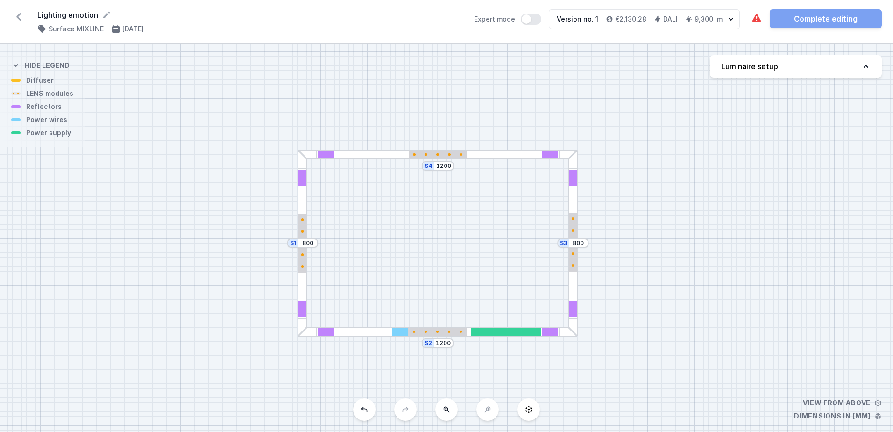
click at [393, 155] on div at bounding box center [438, 155] width 280 height 10
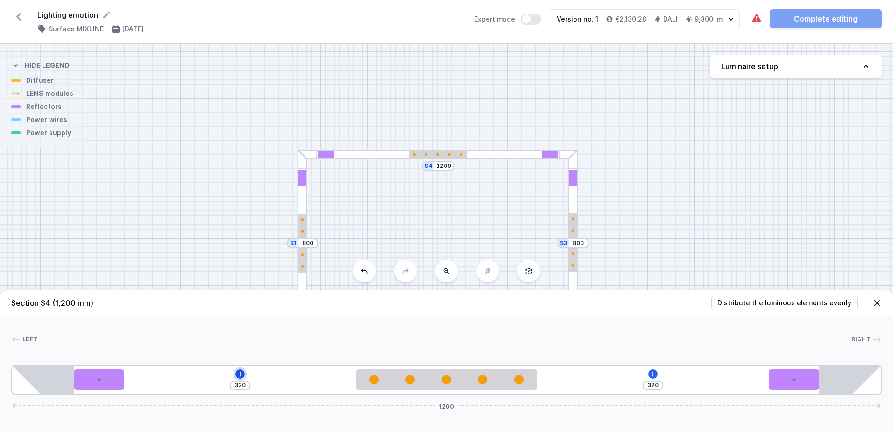
click at [240, 371] on icon at bounding box center [240, 373] width 5 height 5
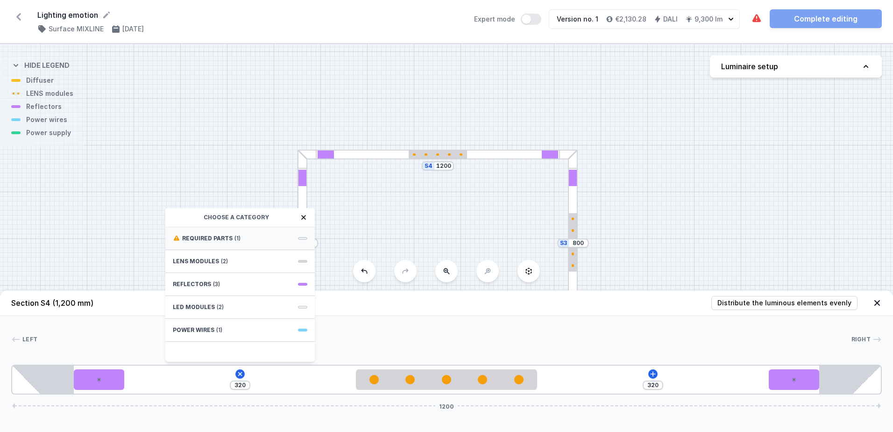
click at [225, 238] on span "Required parts" at bounding box center [207, 238] width 50 height 7
click at [226, 238] on span "DALI Driver - up to 75W" at bounding box center [240, 237] width 135 height 9
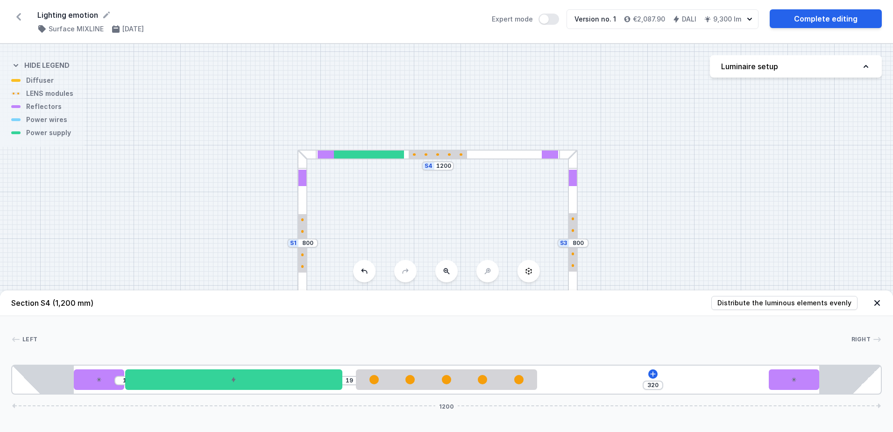
click at [222, 214] on div "S4 1200 S3 800 S2 1200 S1 800" at bounding box center [446, 238] width 893 height 388
click at [879, 301] on icon at bounding box center [877, 302] width 9 height 9
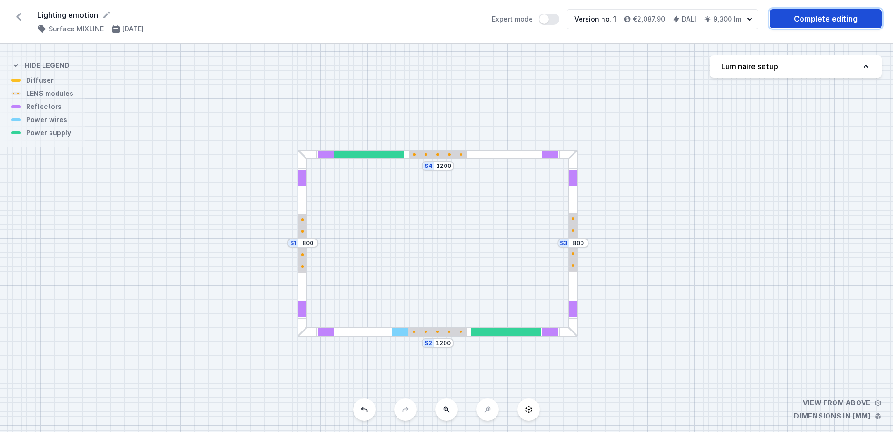
click at [837, 19] on link "Complete editing" at bounding box center [826, 18] width 112 height 19
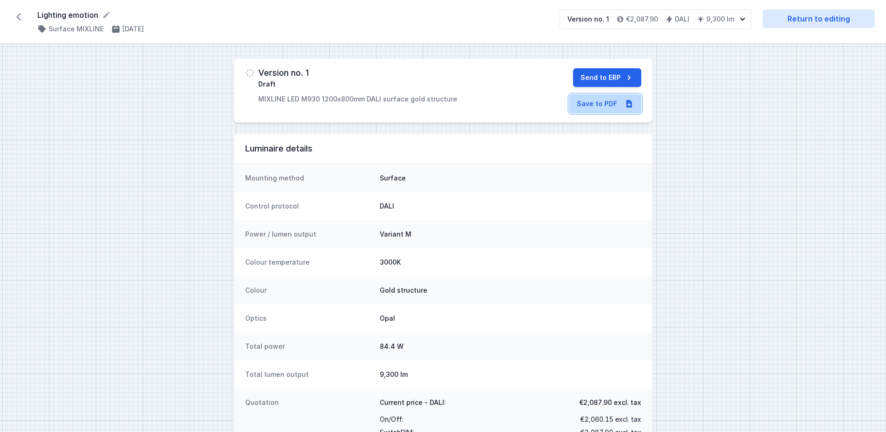
click at [610, 109] on link "Save to PDF" at bounding box center [606, 103] width 72 height 19
